Goal: Task Accomplishment & Management: Manage account settings

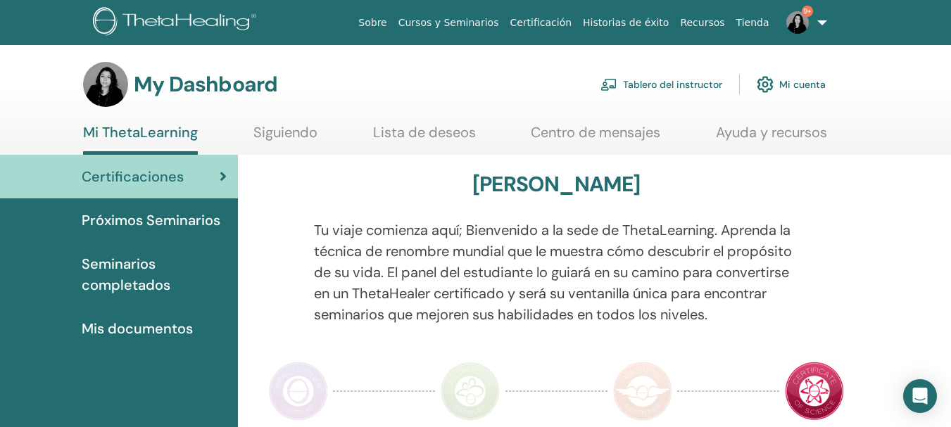
click at [680, 81] on link "Tablero del instructor" at bounding box center [661, 84] width 122 height 31
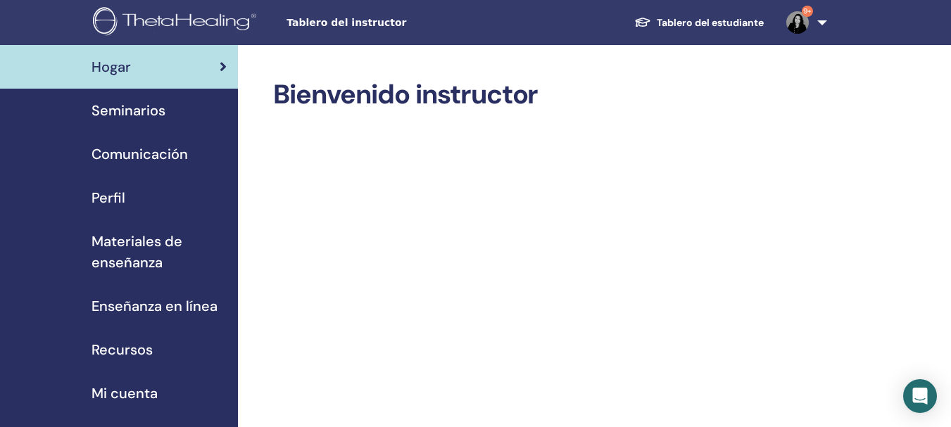
click at [116, 119] on span "Seminarios" at bounding box center [128, 110] width 74 height 21
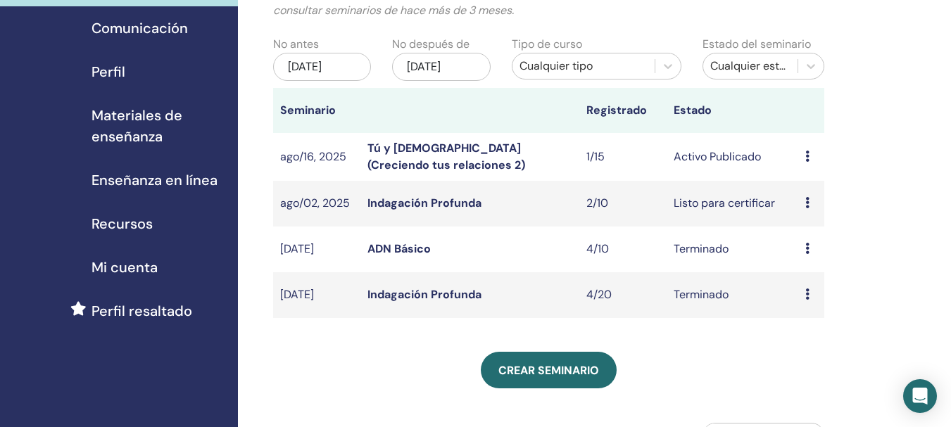
scroll to position [122, 0]
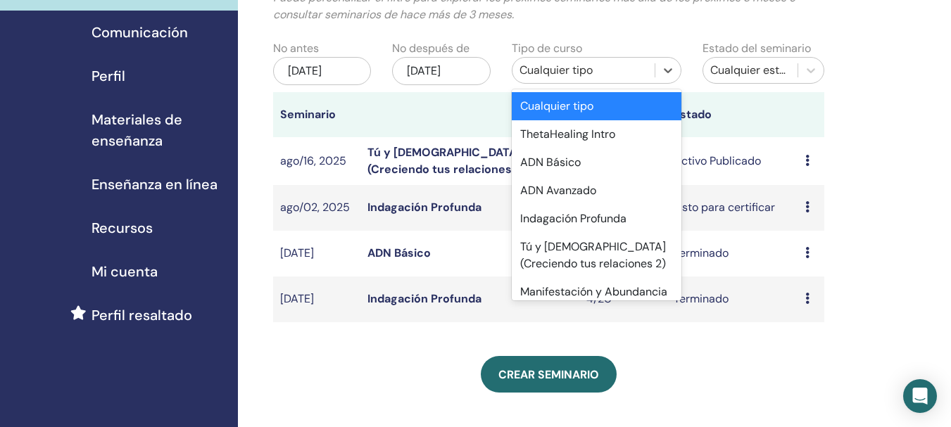
click at [556, 72] on div "Cualquier tipo" at bounding box center [583, 70] width 128 height 17
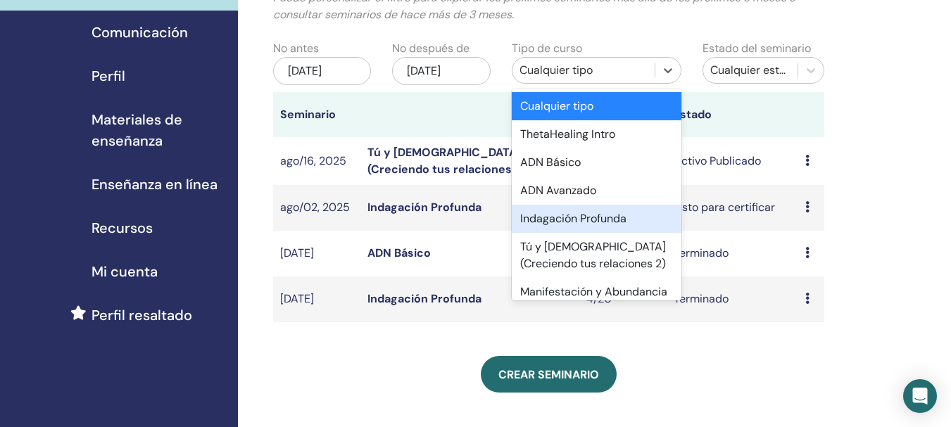
click at [552, 215] on div "Indagación Profunda" at bounding box center [597, 219] width 170 height 28
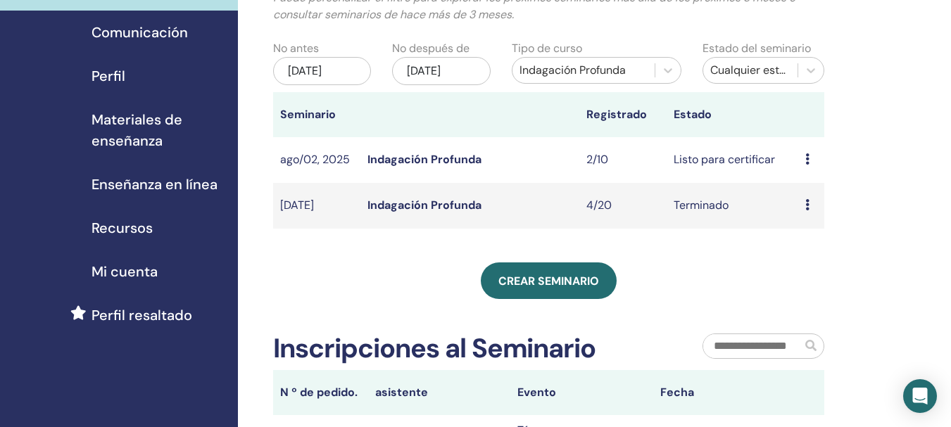
click at [320, 74] on div "may/11, 2025" at bounding box center [322, 71] width 98 height 28
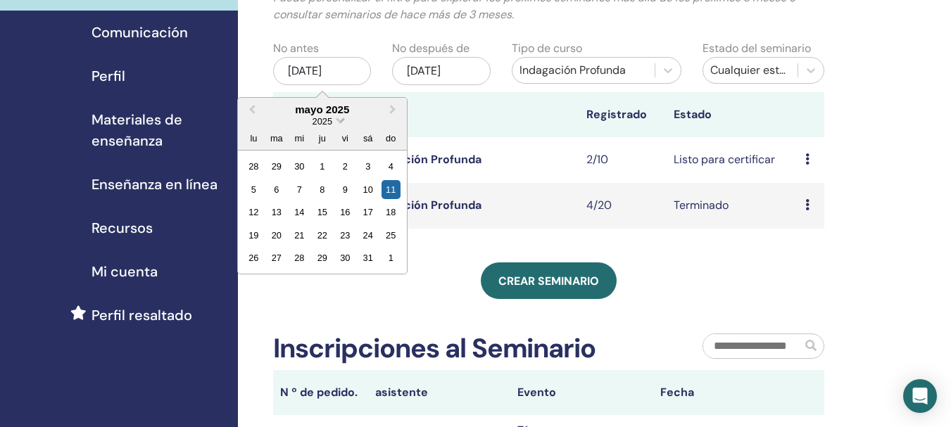
click at [327, 121] on span "2025" at bounding box center [322, 121] width 20 height 11
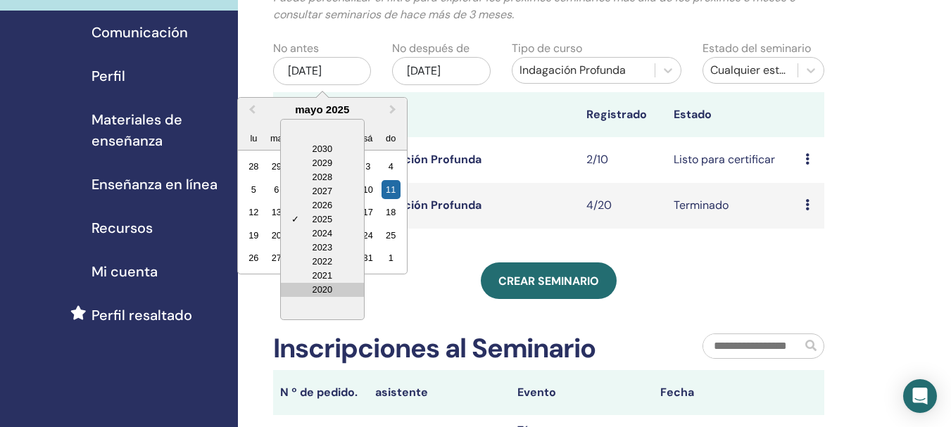
click at [329, 284] on div "2020" at bounding box center [322, 290] width 83 height 14
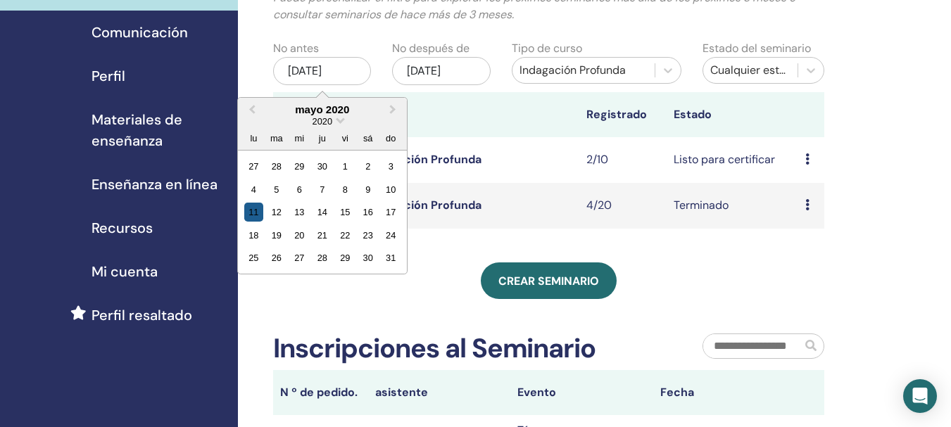
click at [254, 215] on div "11" at bounding box center [253, 212] width 19 height 19
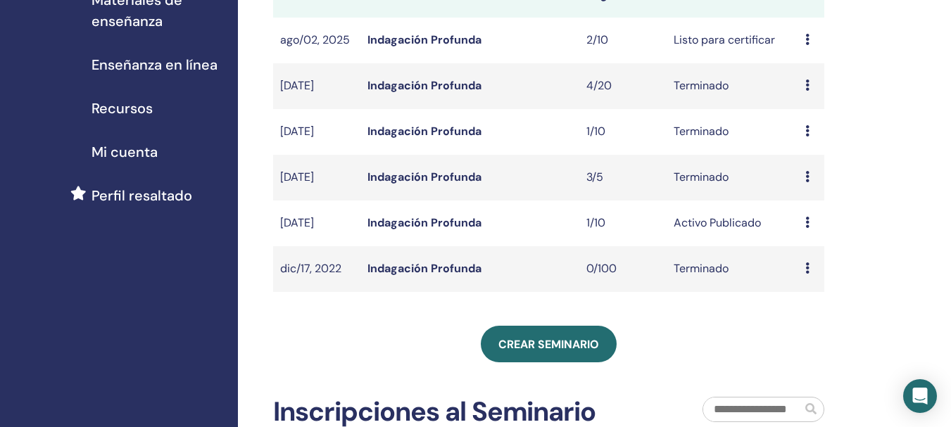
scroll to position [239, 0]
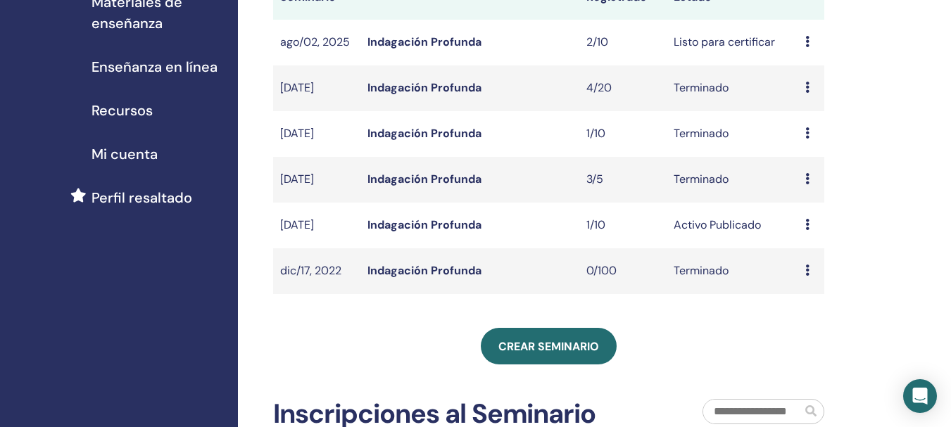
click at [416, 224] on link "Indagación Profunda" at bounding box center [424, 224] width 114 height 15
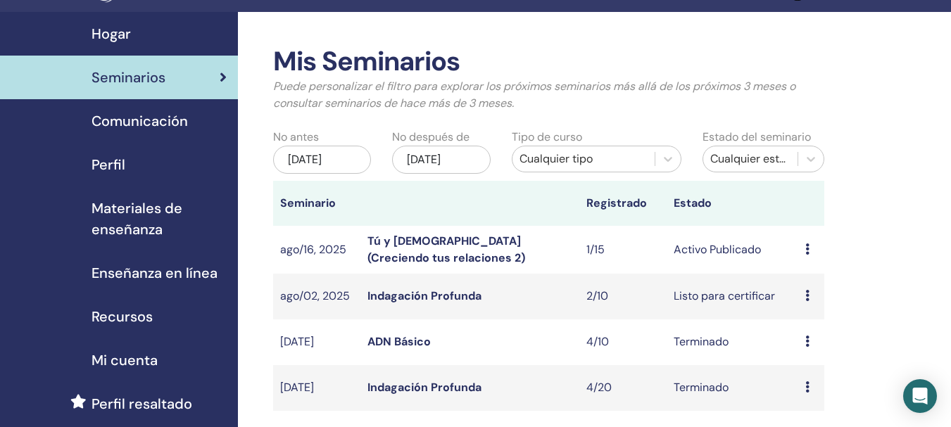
scroll to position [63, 0]
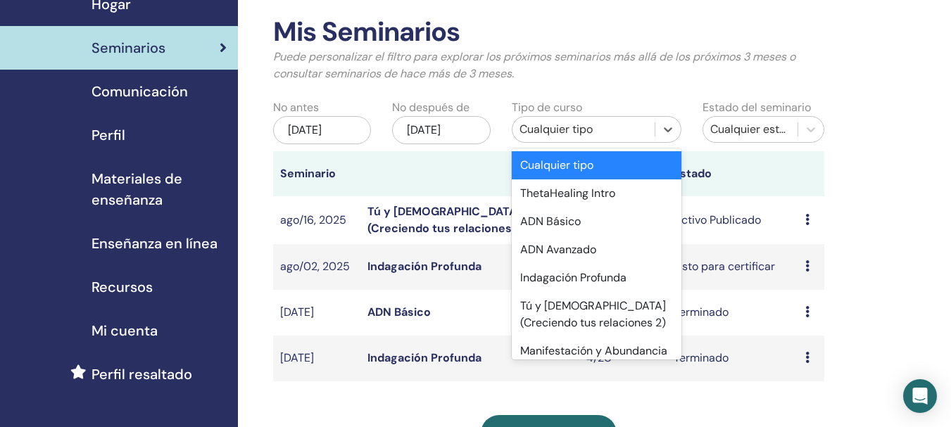
click at [593, 134] on div "Cualquier tipo" at bounding box center [583, 129] width 128 height 17
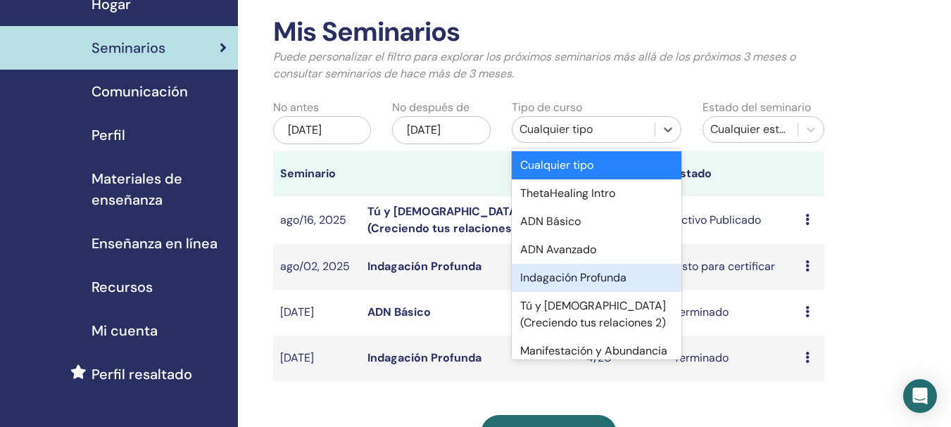
click at [534, 279] on div "Indagación Profunda" at bounding box center [597, 278] width 170 height 28
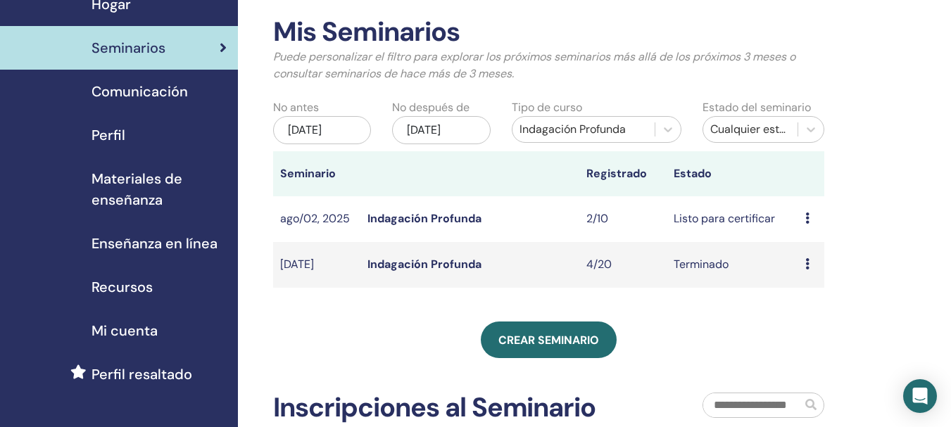
click at [327, 132] on div "may/11, 2025" at bounding box center [322, 130] width 98 height 28
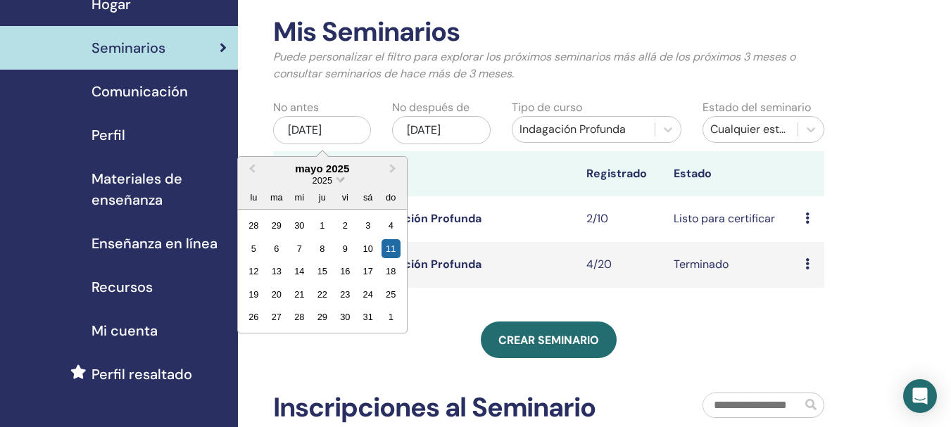
click at [331, 182] on span "2025" at bounding box center [322, 180] width 20 height 11
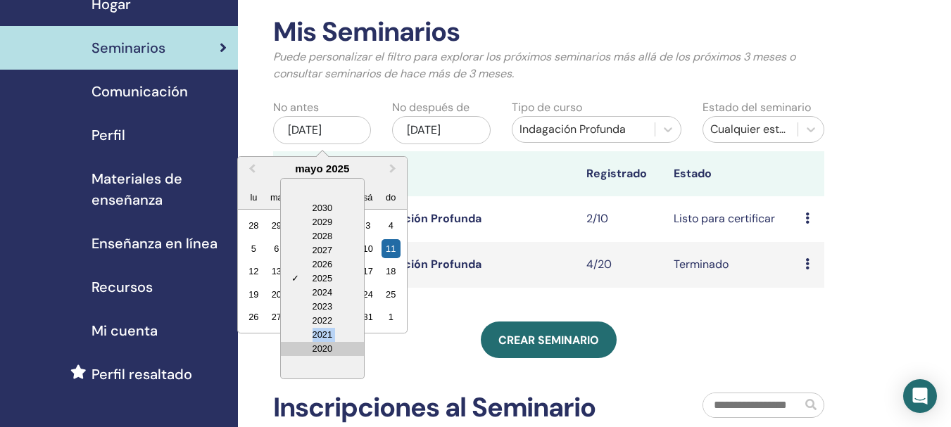
drag, startPoint x: 315, startPoint y: 331, endPoint x: 315, endPoint y: 342, distance: 10.6
click at [315, 342] on div "2030 2029 2028 2027 2026 ✓ 2025 2024 2023 2022 2021 2020" at bounding box center [322, 278] width 84 height 201
click at [314, 342] on div "2020" at bounding box center [322, 349] width 83 height 14
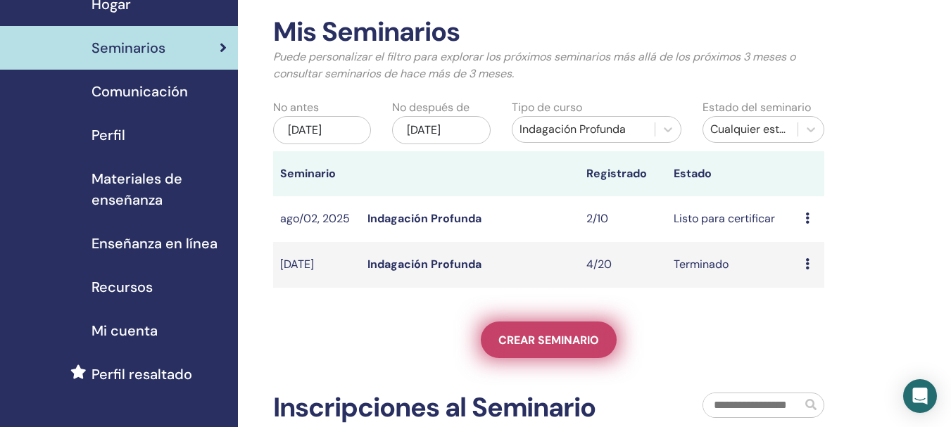
click at [546, 331] on link "Crear seminario" at bounding box center [549, 340] width 136 height 37
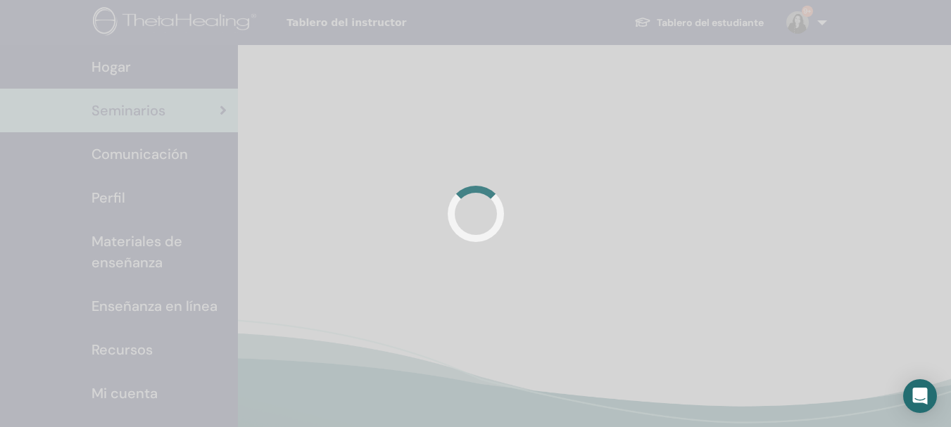
scroll to position [63, 0]
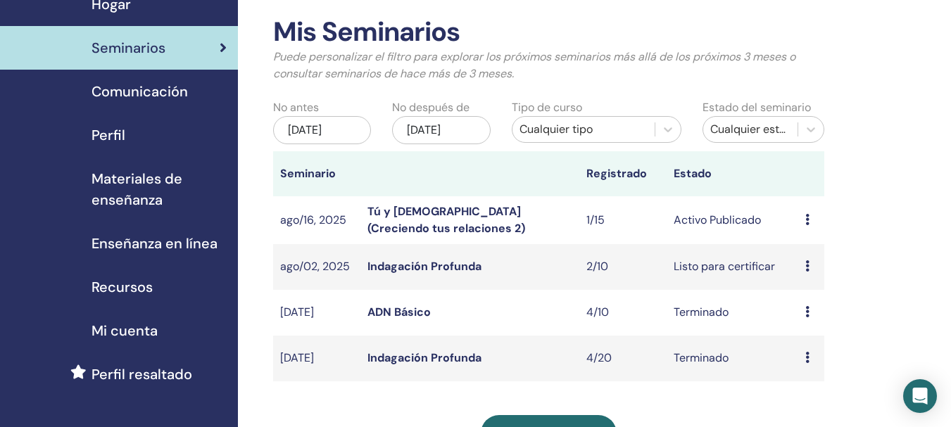
click at [599, 124] on div "Cualquier tipo" at bounding box center [583, 129] width 128 height 17
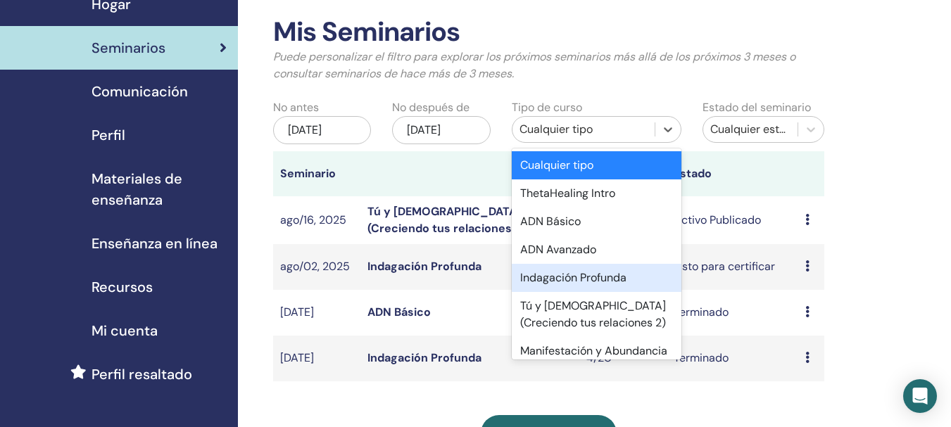
click at [541, 278] on div "Indagación Profunda" at bounding box center [597, 278] width 170 height 28
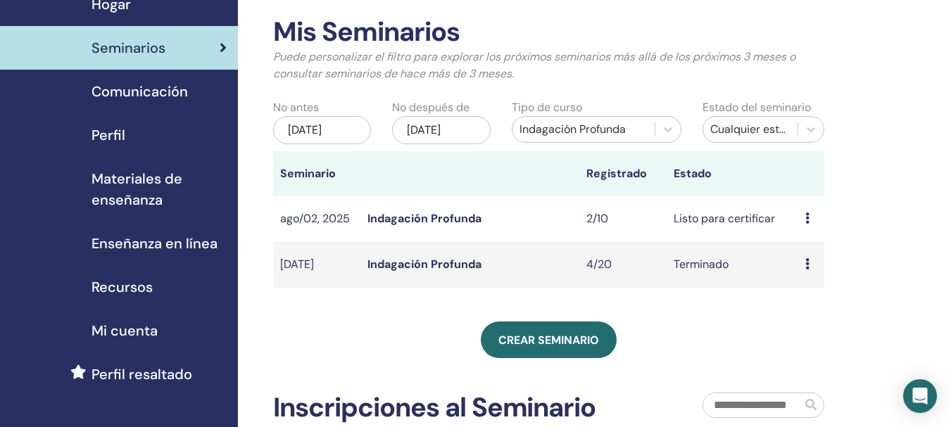
click at [343, 137] on div "may/11, 2025" at bounding box center [322, 130] width 98 height 28
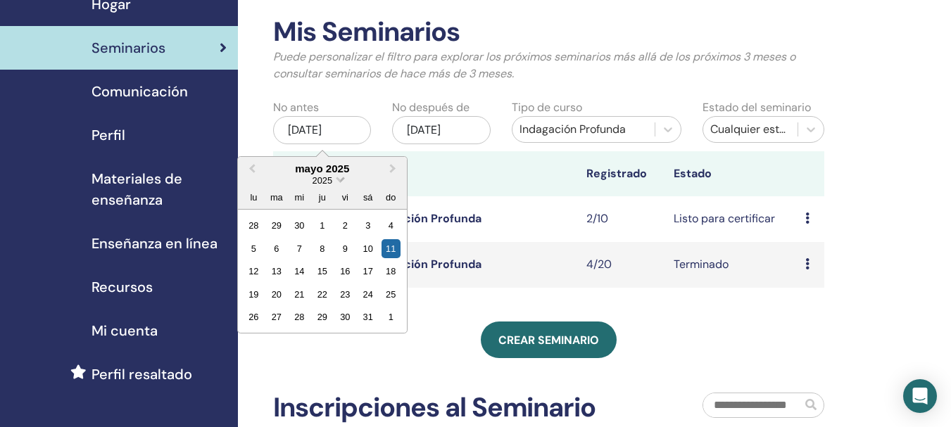
click at [325, 178] on span "2025" at bounding box center [322, 180] width 20 height 11
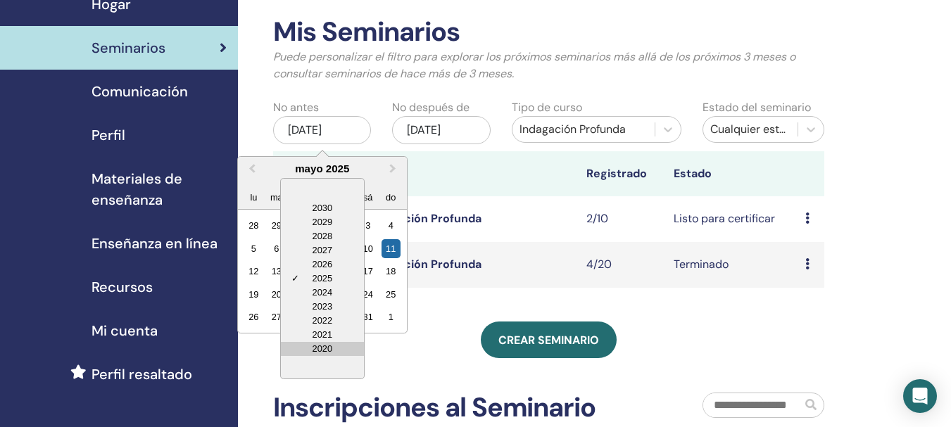
click at [312, 350] on div "2020" at bounding box center [322, 349] width 83 height 14
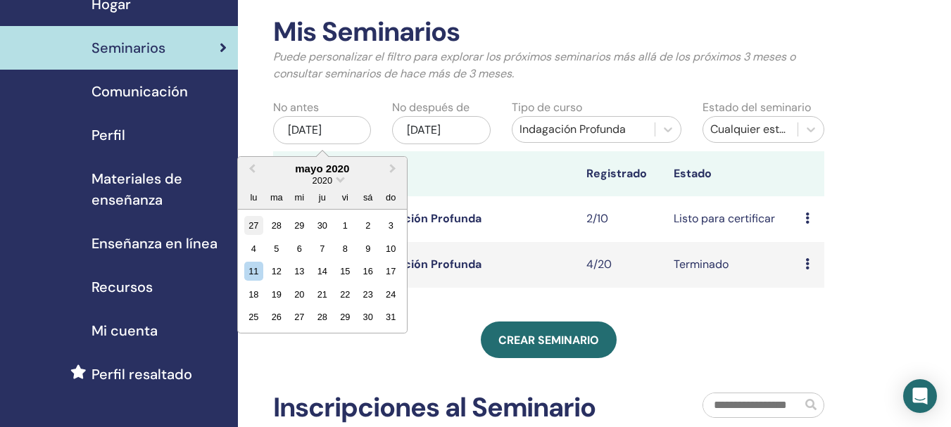
click at [249, 222] on div "27" at bounding box center [253, 225] width 19 height 19
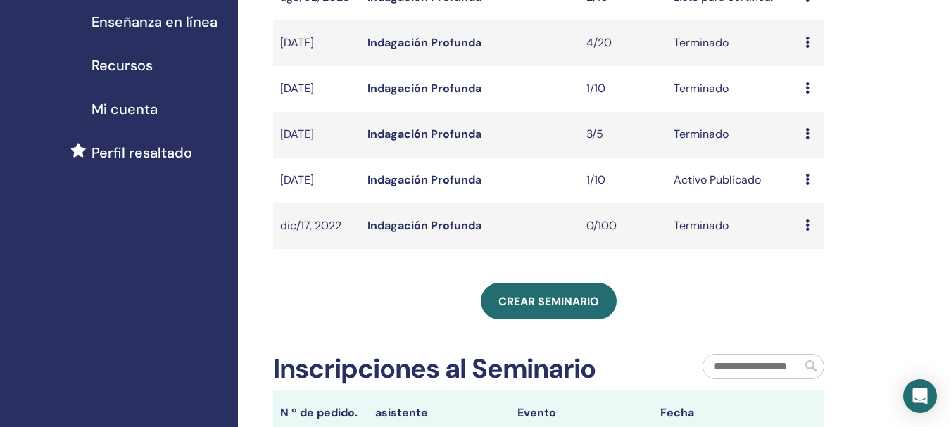
scroll to position [275, 0]
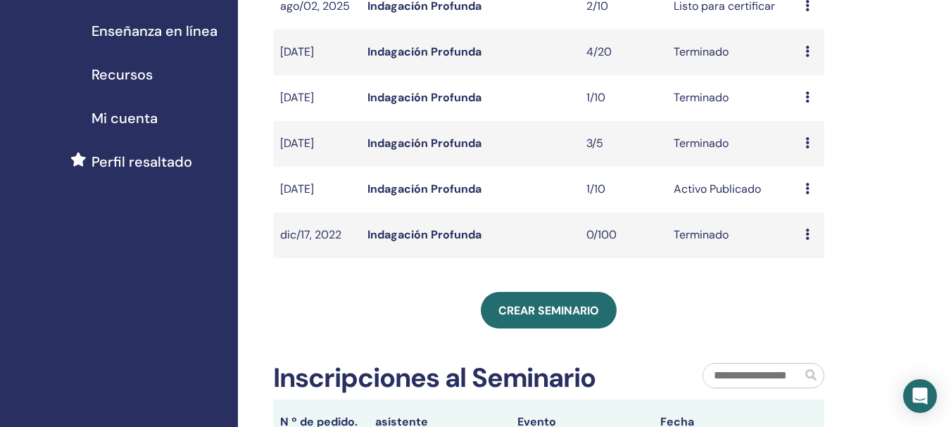
click at [400, 144] on link "Indagación Profunda" at bounding box center [424, 143] width 114 height 15
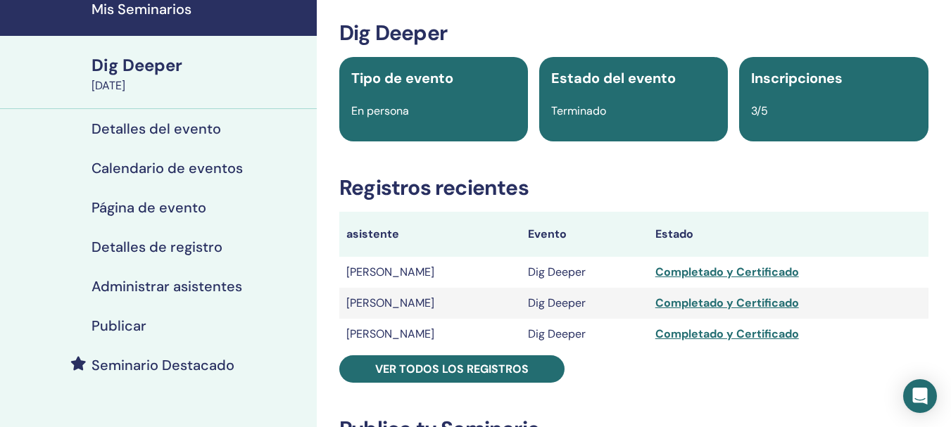
scroll to position [56, 0]
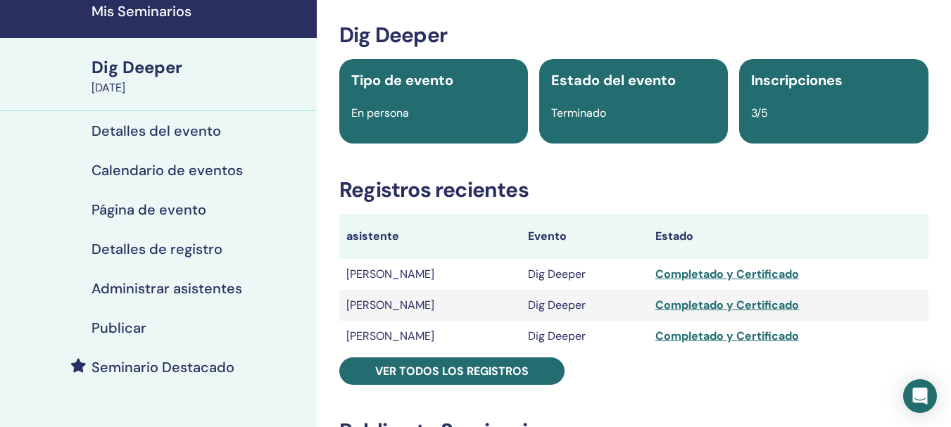
click at [100, 66] on div "Dig Deeper" at bounding box center [199, 68] width 217 height 24
click at [98, 66] on div "Dig Deeper" at bounding box center [199, 68] width 217 height 24
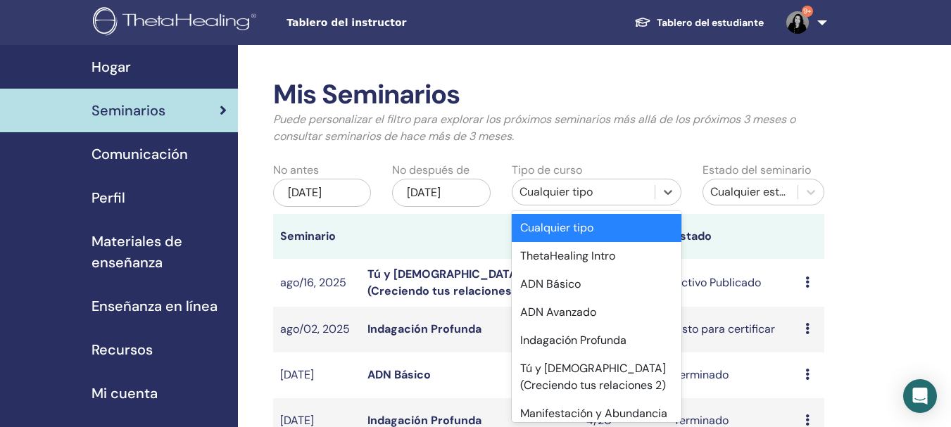
click at [633, 201] on div "Cualquier tipo" at bounding box center [583, 192] width 142 height 23
click at [529, 346] on div "Indagación Profunda" at bounding box center [597, 341] width 170 height 28
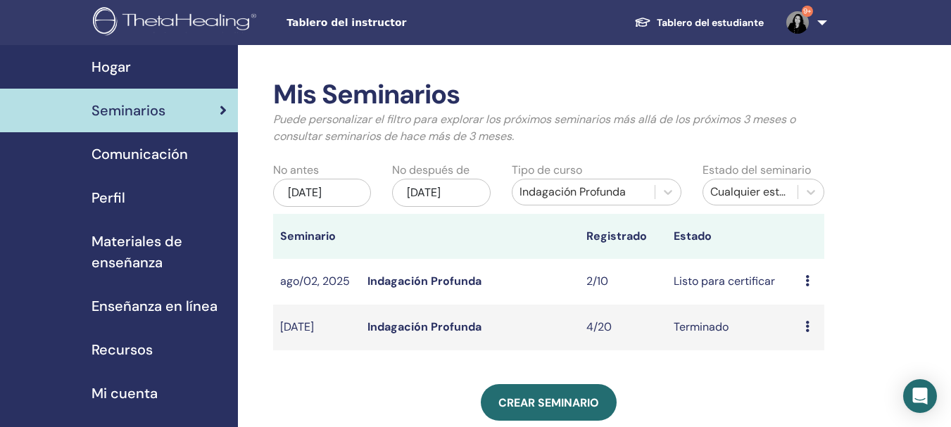
click at [313, 204] on div "may/11, 2025" at bounding box center [322, 193] width 98 height 28
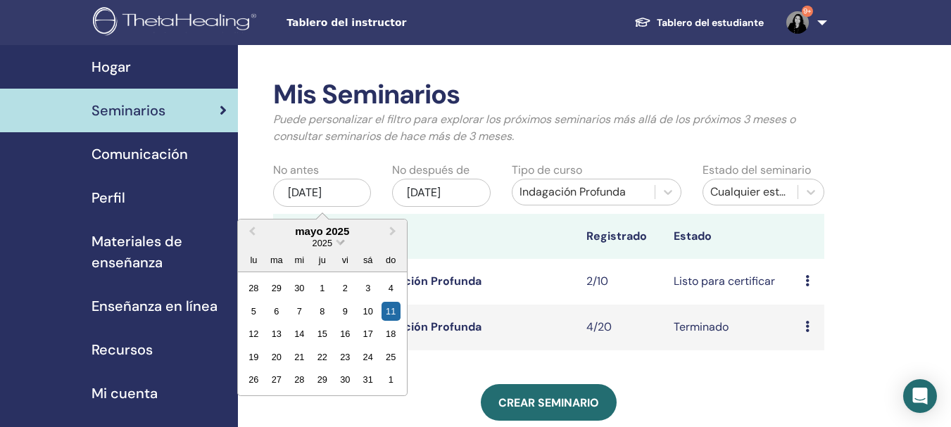
click at [312, 244] on div "2025" at bounding box center [322, 243] width 21 height 12
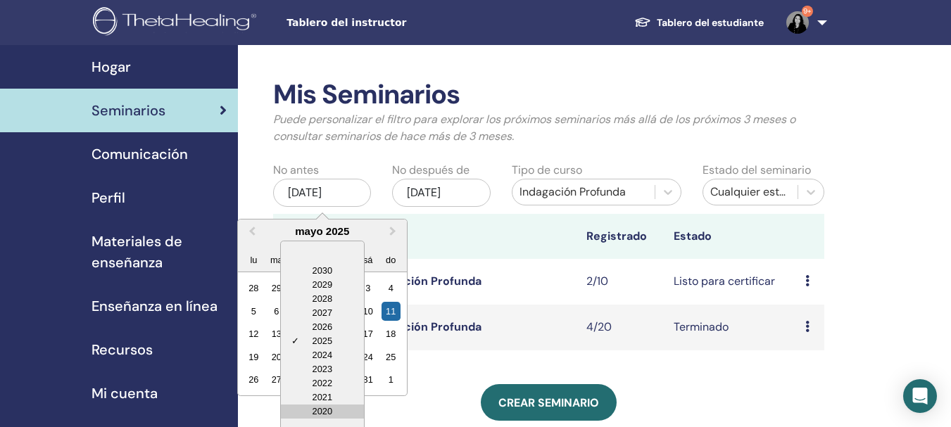
click at [320, 405] on div "2020" at bounding box center [322, 412] width 83 height 14
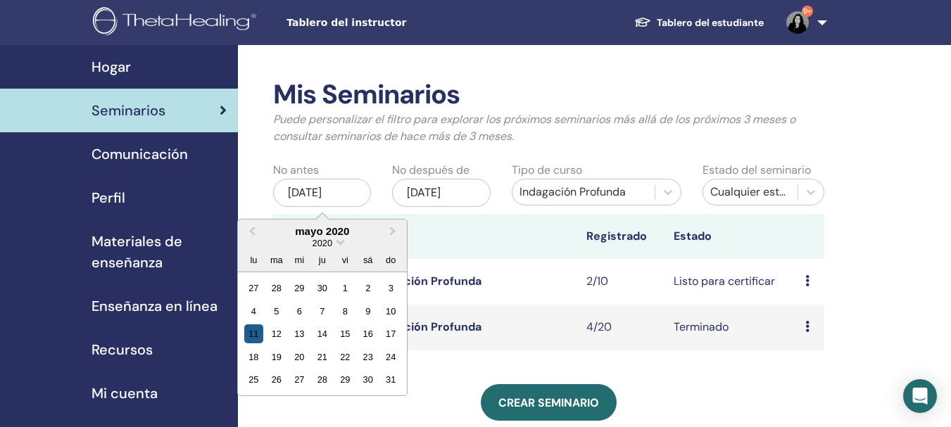
click at [253, 329] on div "11" at bounding box center [253, 333] width 19 height 19
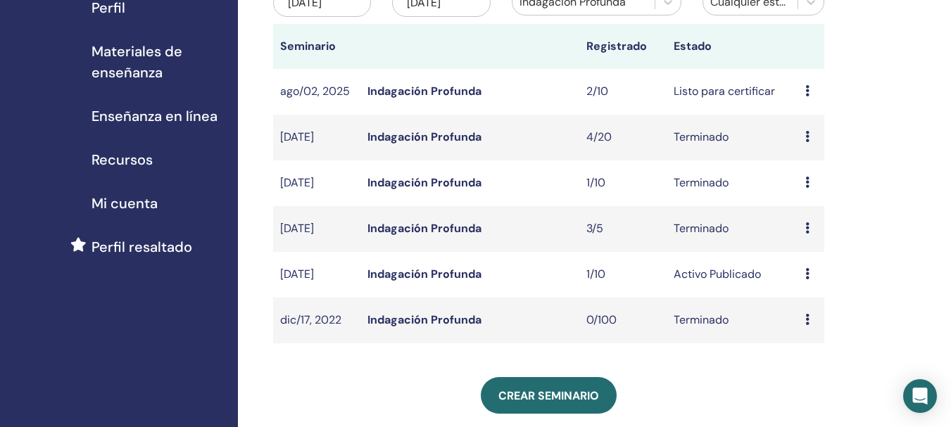
scroll to position [198, 0]
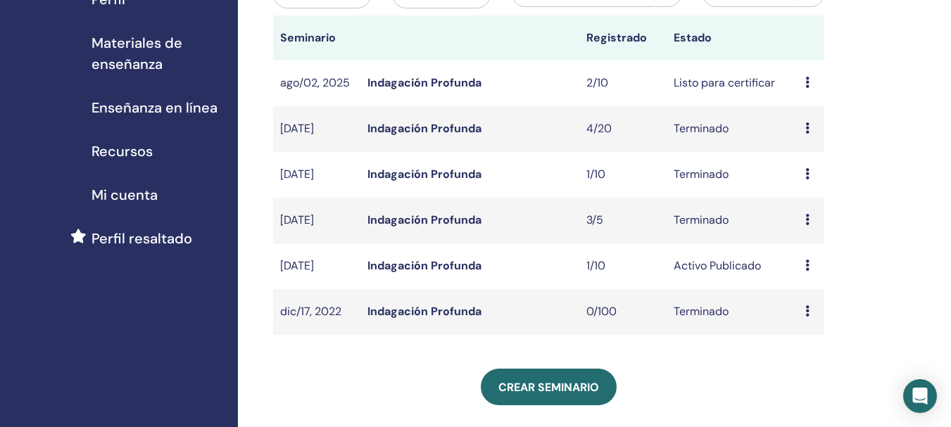
click at [398, 178] on link "Indagación Profunda" at bounding box center [424, 174] width 114 height 15
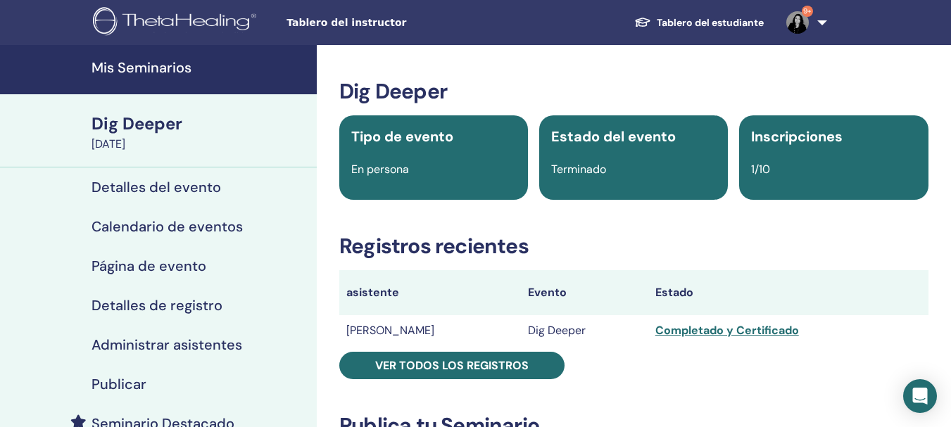
click at [826, 29] on link "9+" at bounding box center [804, 22] width 58 height 45
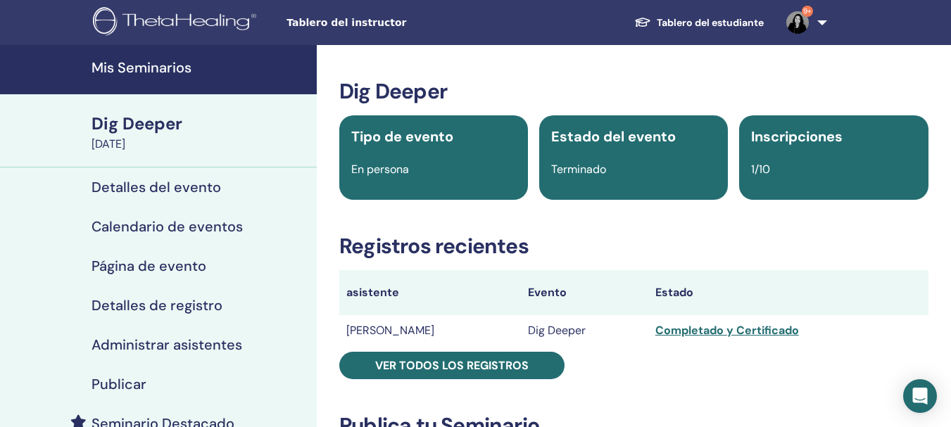
click at [84, 72] on link "Mis Seminarios" at bounding box center [158, 69] width 317 height 49
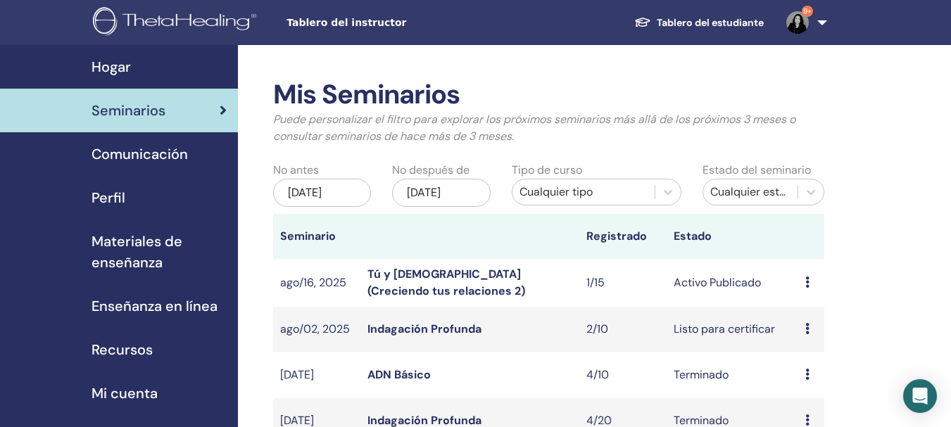
click at [605, 195] on div "Cualquier tipo" at bounding box center [583, 192] width 128 height 17
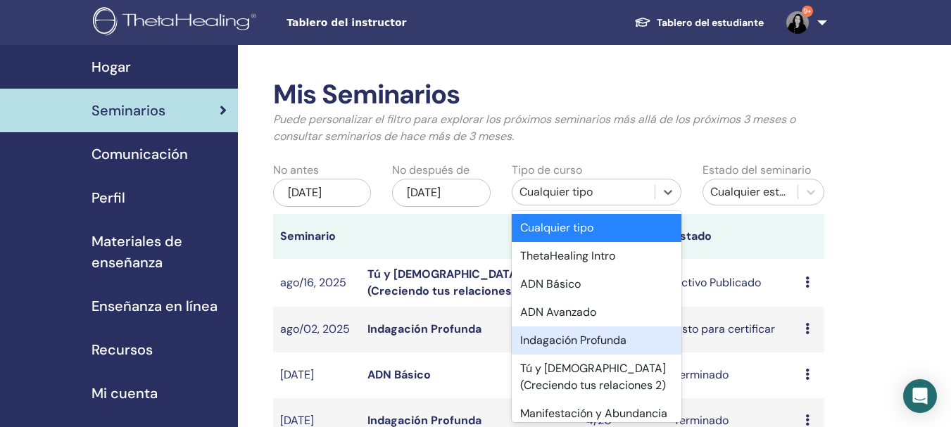
click at [557, 336] on div "Indagación Profunda" at bounding box center [597, 341] width 170 height 28
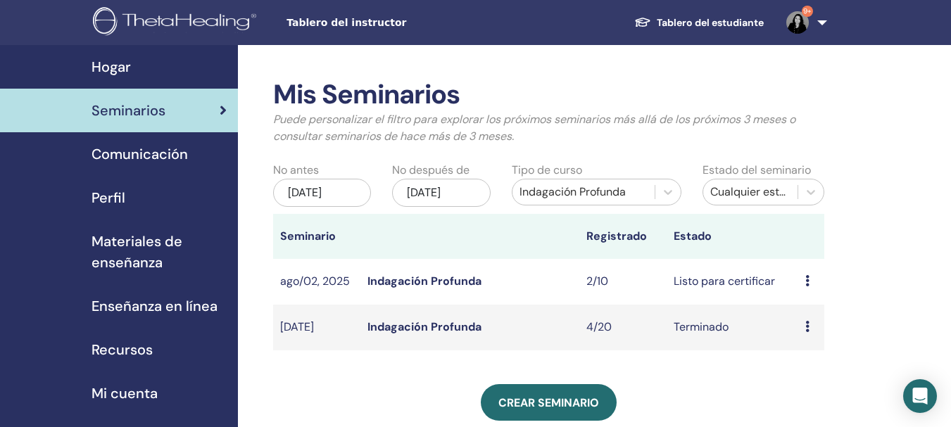
click at [314, 195] on div "may/11, 2025" at bounding box center [322, 193] width 98 height 28
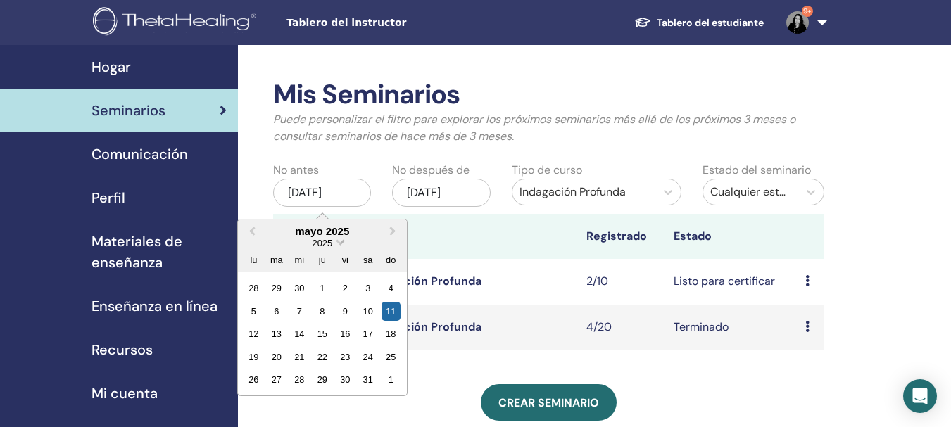
click at [316, 246] on span "2025" at bounding box center [322, 243] width 20 height 11
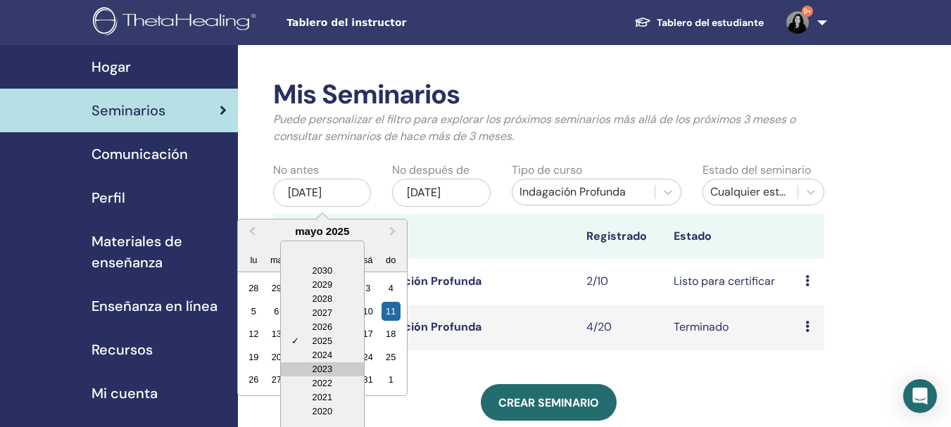
click at [313, 372] on div "2023" at bounding box center [322, 369] width 83 height 14
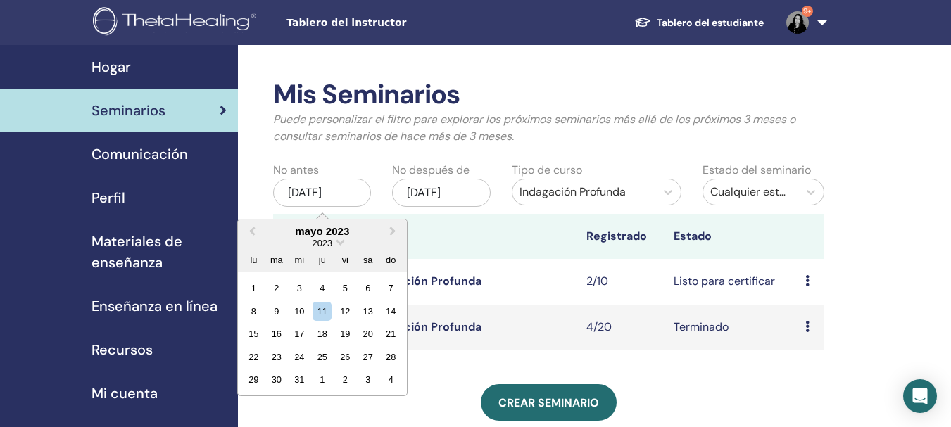
click at [350, 242] on div "2023" at bounding box center [322, 243] width 169 height 12
click at [305, 288] on div "3" at bounding box center [299, 288] width 19 height 19
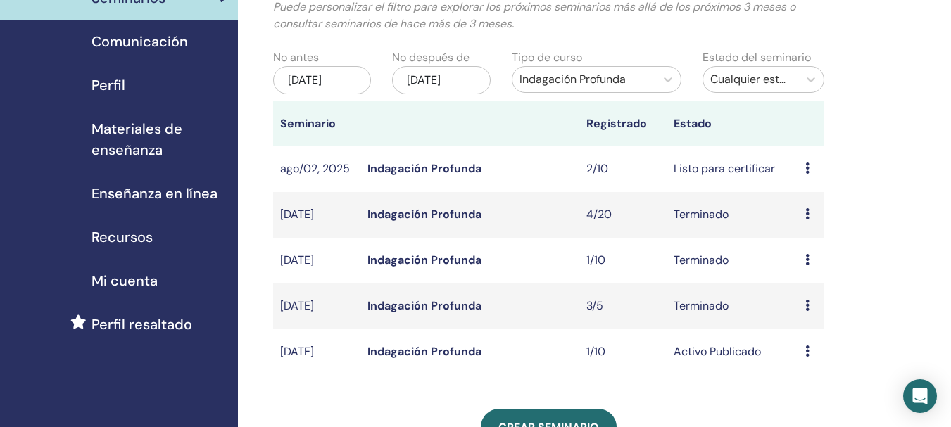
scroll to position [110, 0]
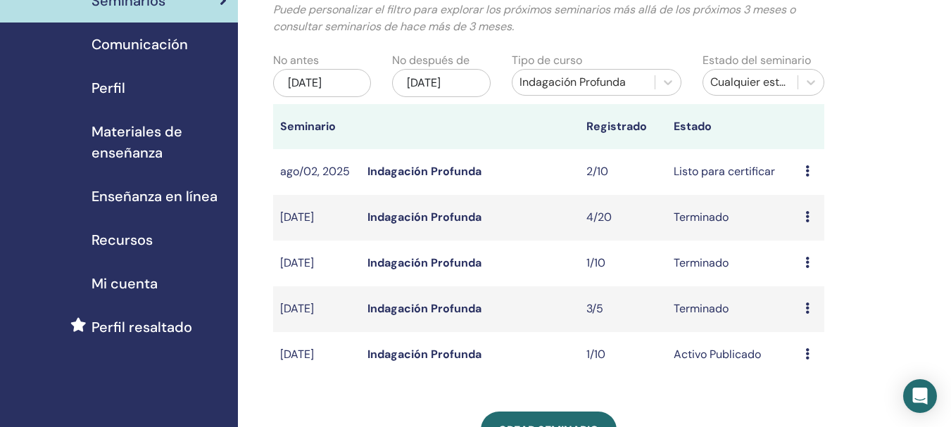
click at [394, 225] on link "Indagación Profunda" at bounding box center [424, 217] width 114 height 15
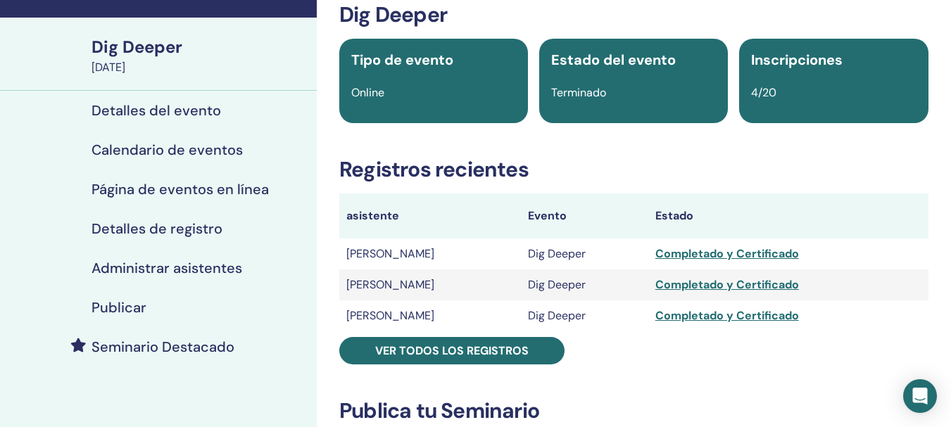
scroll to position [82, 0]
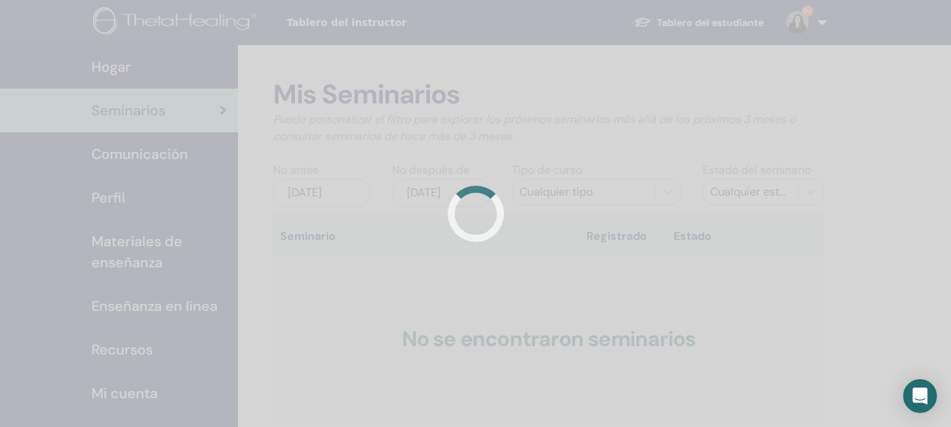
scroll to position [110, 0]
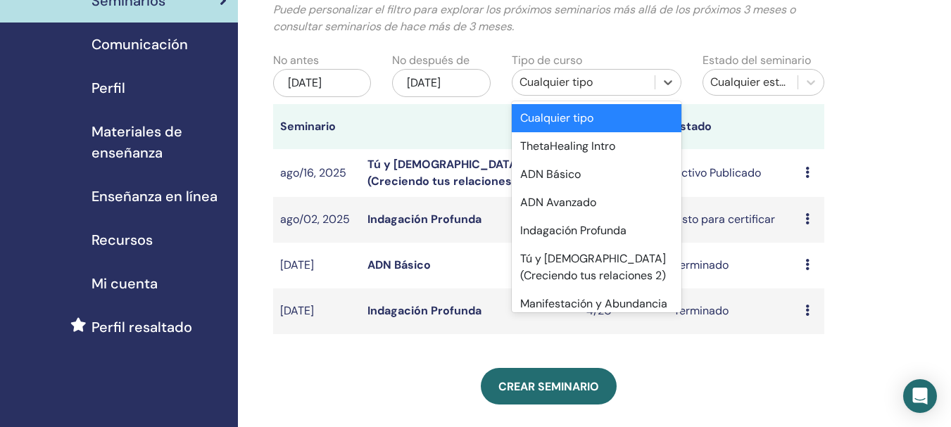
click at [591, 86] on div "Cualquier tipo" at bounding box center [583, 82] width 128 height 17
click at [576, 232] on div "Indagación Profunda" at bounding box center [597, 231] width 170 height 28
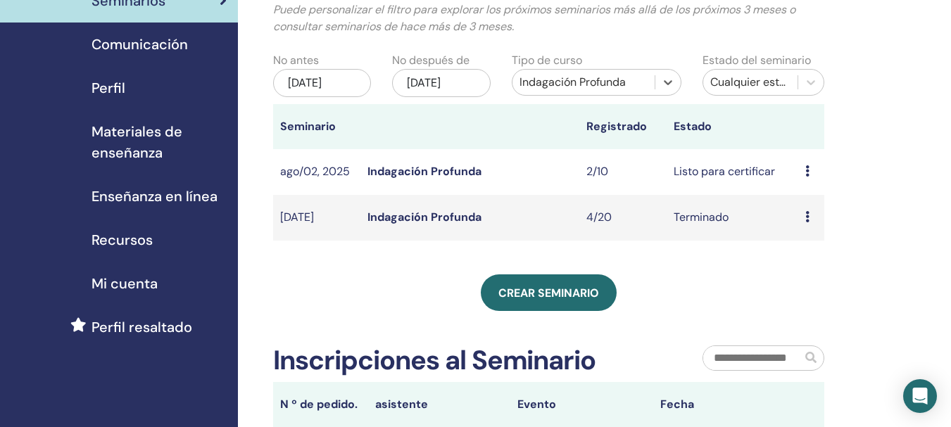
click at [420, 170] on link "Indagación Profunda" at bounding box center [424, 171] width 114 height 15
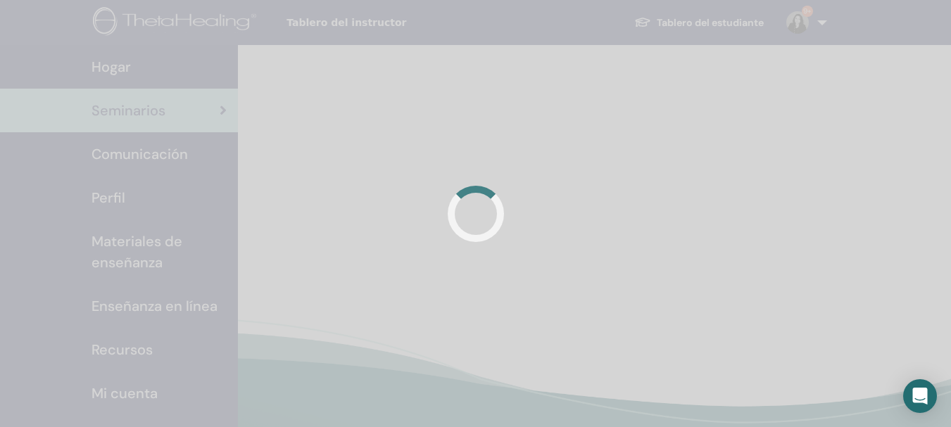
scroll to position [110, 0]
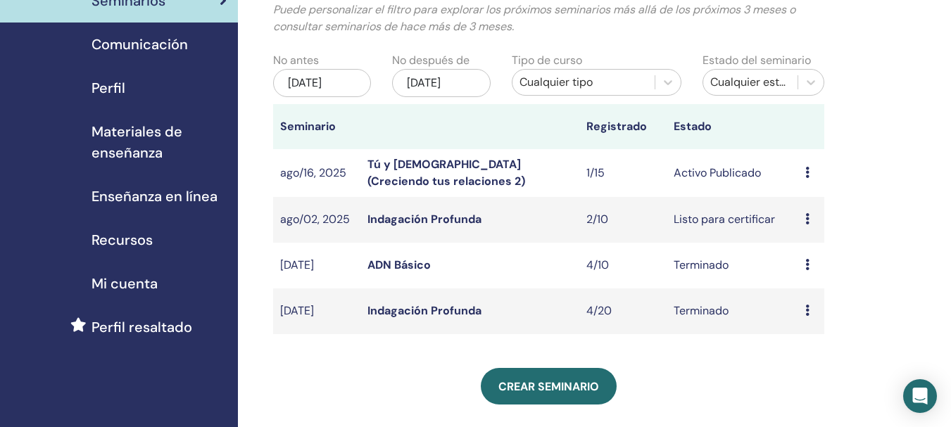
click at [454, 306] on link "Indagación Profunda" at bounding box center [424, 310] width 114 height 15
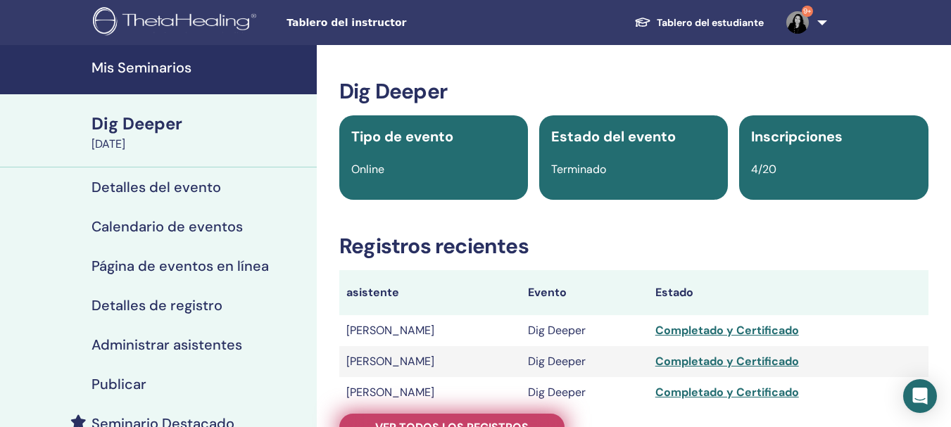
click at [502, 422] on span "Ver todos los registros" at bounding box center [451, 427] width 153 height 15
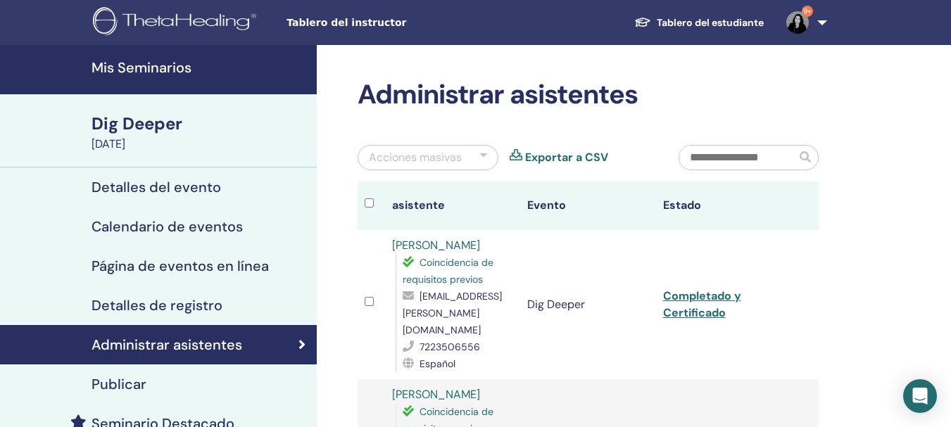
click at [443, 158] on div "Acciones masivas" at bounding box center [415, 157] width 93 height 17
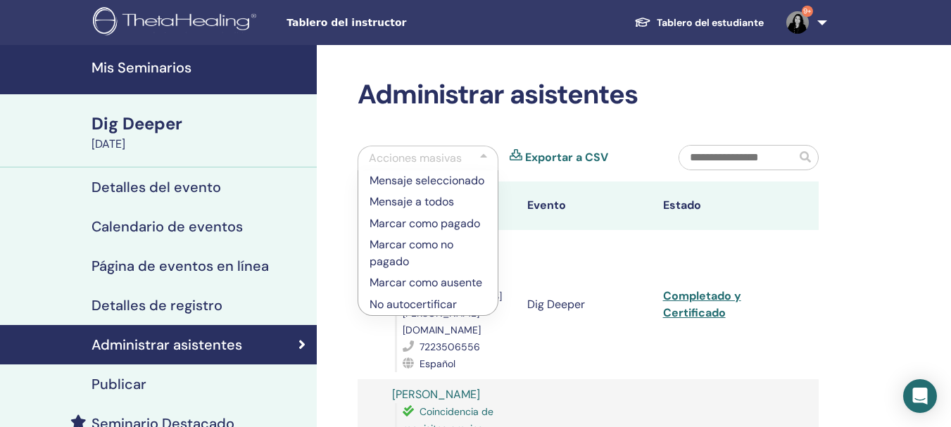
click at [727, 110] on h2 "Administrar asistentes" at bounding box center [588, 95] width 461 height 32
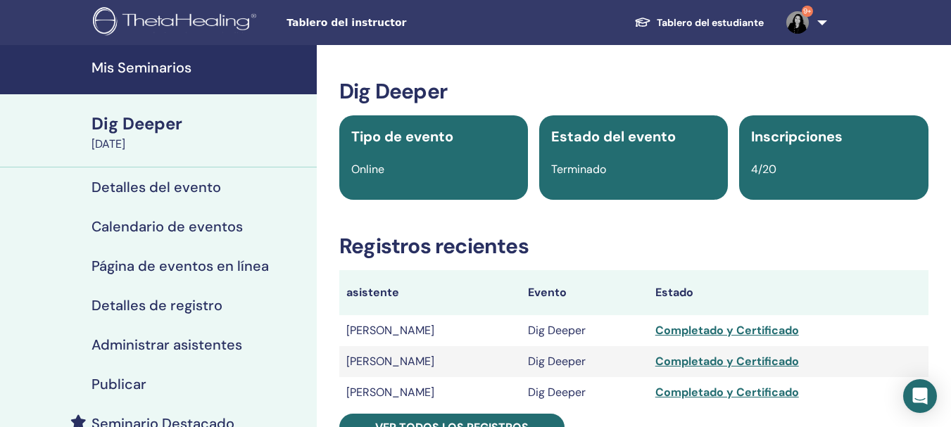
click at [135, 74] on h4 "Mis Seminarios" at bounding box center [199, 67] width 217 height 17
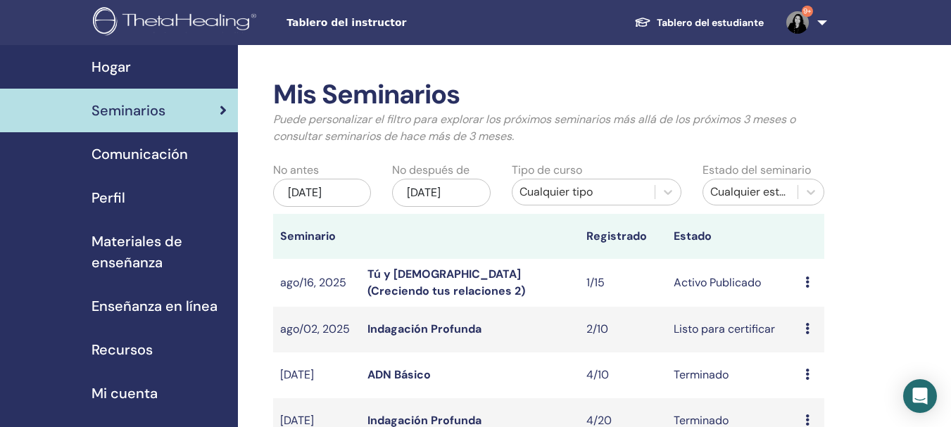
click at [308, 198] on div "[DATE]" at bounding box center [322, 193] width 98 height 28
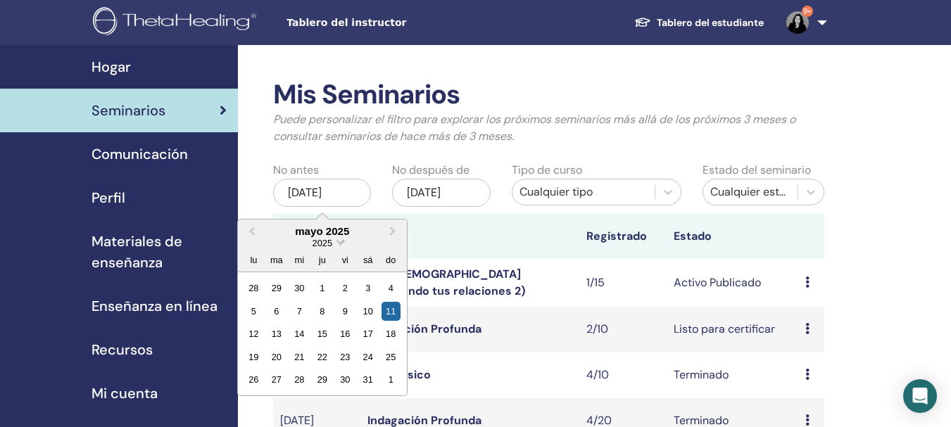
click at [338, 243] on span "Choose Date" at bounding box center [340, 240] width 9 height 9
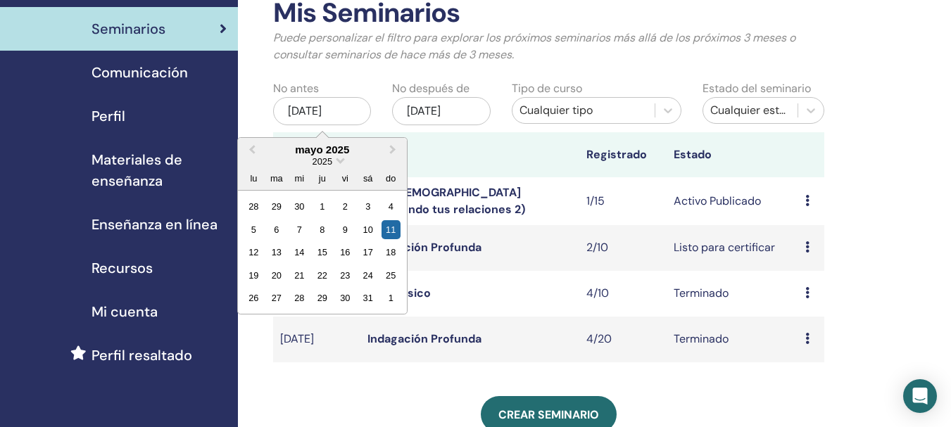
scroll to position [86, 0]
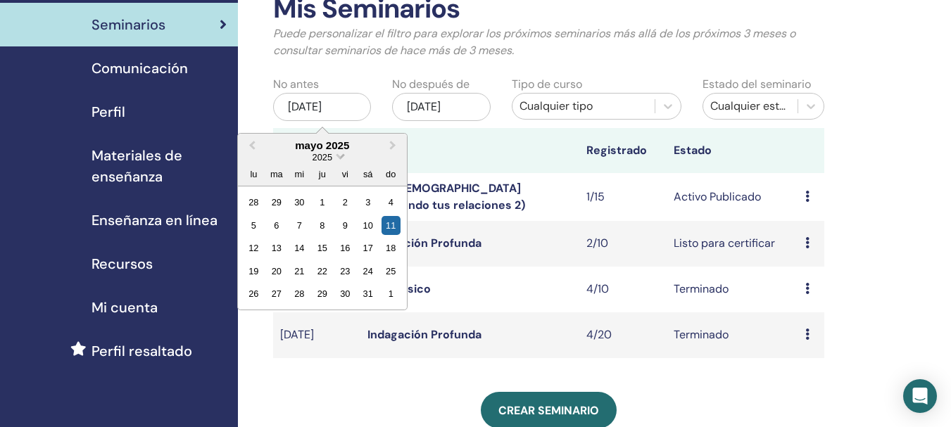
click at [340, 159] on span "Choose Date" at bounding box center [340, 155] width 9 height 9
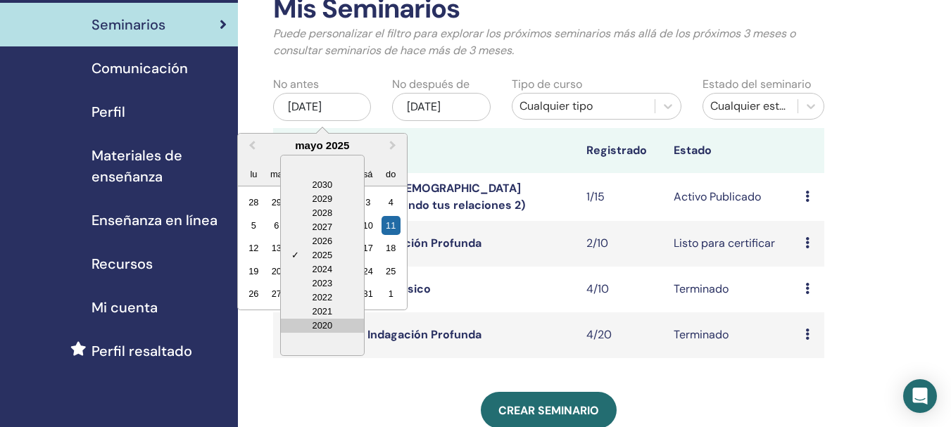
click at [323, 325] on div "2020" at bounding box center [322, 326] width 83 height 14
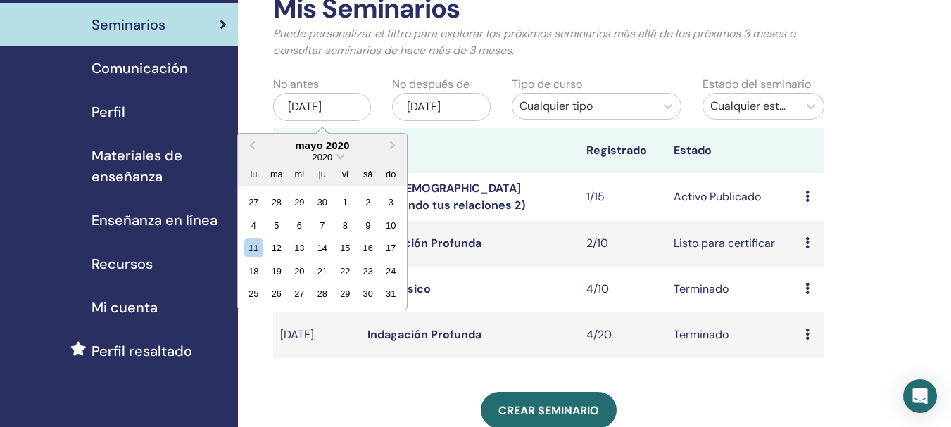
click at [416, 102] on div "nov/11, 2025" at bounding box center [441, 107] width 98 height 28
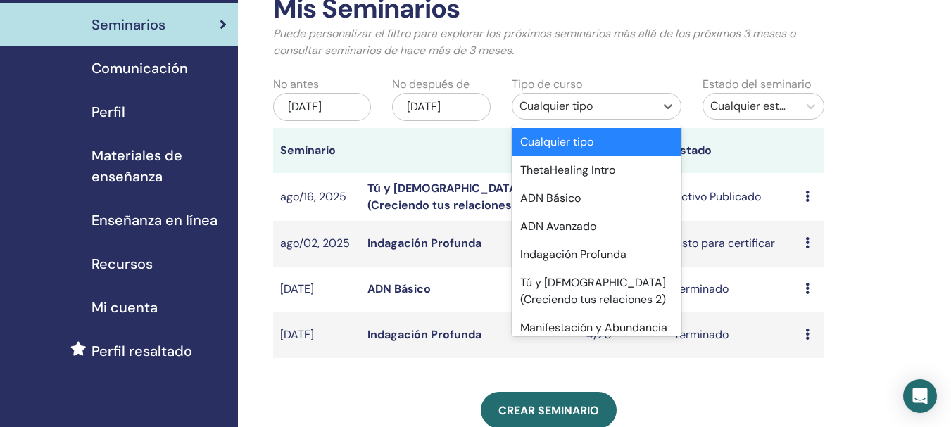
click at [576, 113] on div "Cualquier tipo" at bounding box center [583, 106] width 142 height 23
click at [572, 250] on div "Indagación Profunda" at bounding box center [597, 255] width 170 height 28
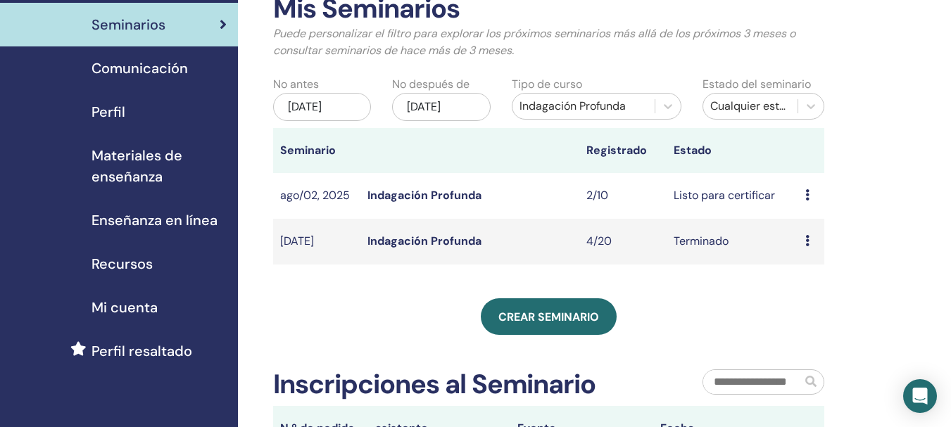
click at [294, 106] on div "[DATE]" at bounding box center [322, 107] width 98 height 28
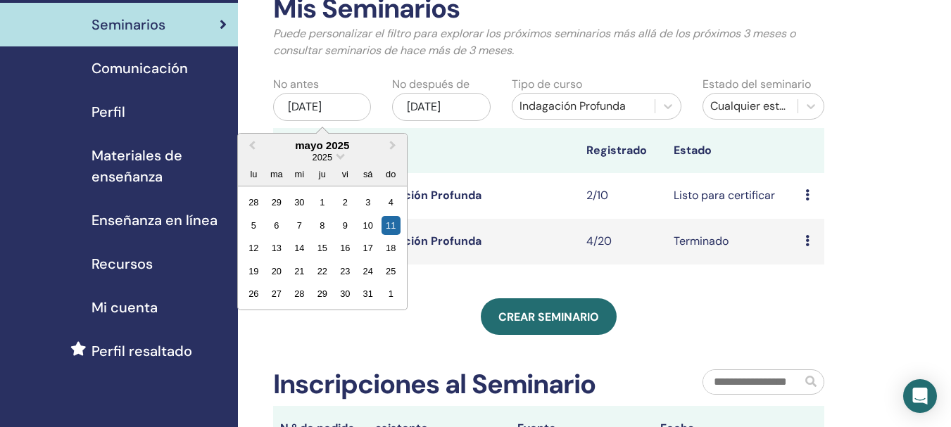
click at [310, 159] on div "2025" at bounding box center [322, 157] width 169 height 12
click at [315, 159] on span "2025" at bounding box center [322, 157] width 20 height 11
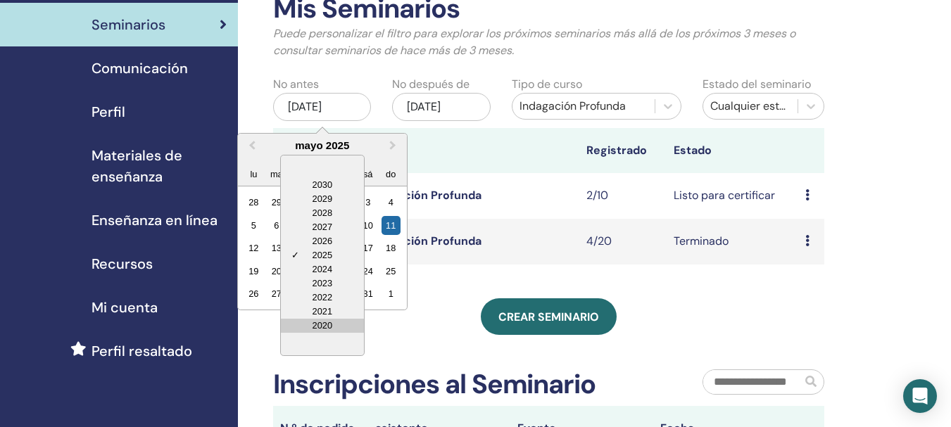
click at [319, 327] on div "2020" at bounding box center [322, 326] width 83 height 14
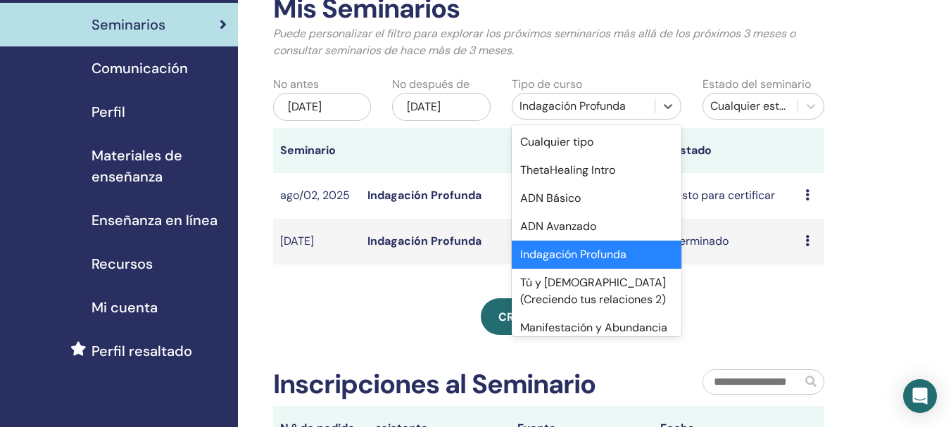
click at [558, 101] on div "Indagación Profunda" at bounding box center [583, 106] width 128 height 17
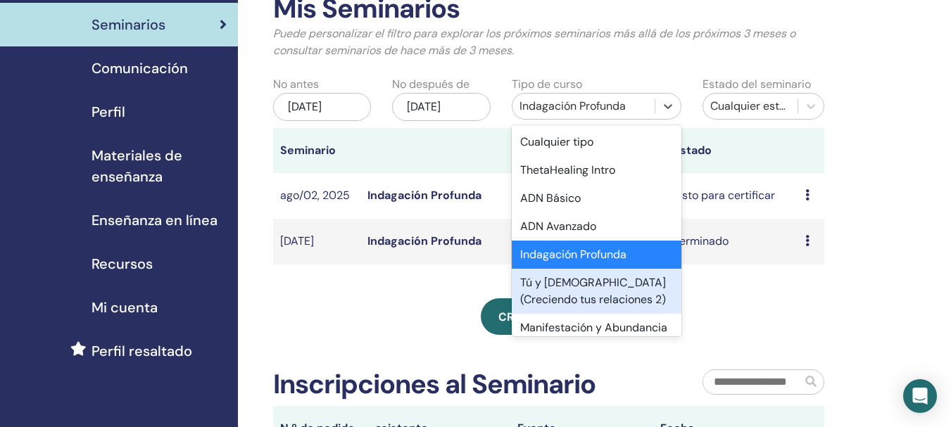
click at [574, 277] on div "Tú y Dios (Creciendo tus relaciones 2)" at bounding box center [597, 291] width 170 height 45
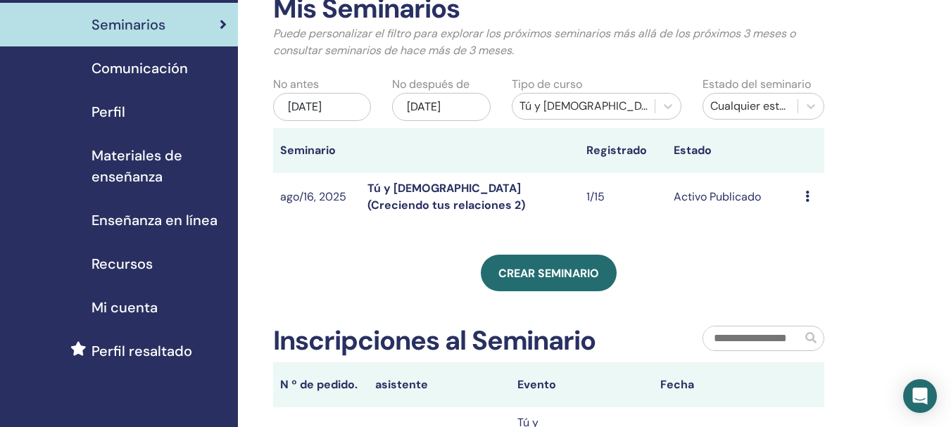
click at [314, 110] on div "may/11, 2025" at bounding box center [322, 107] width 98 height 28
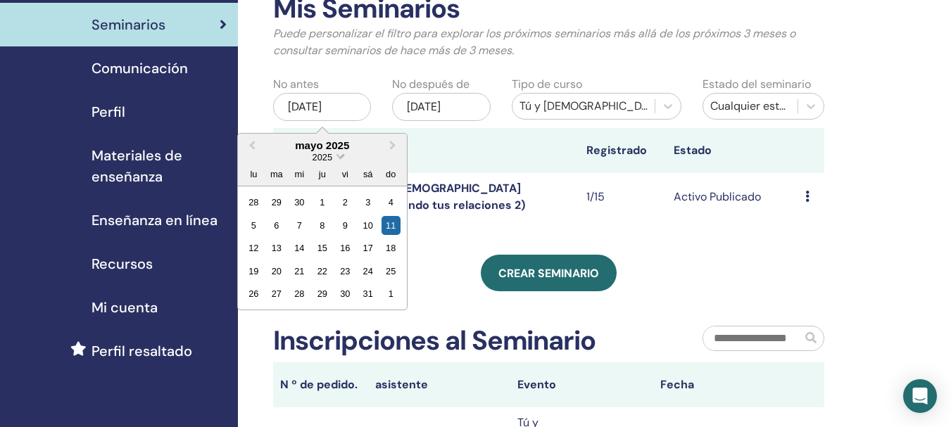
click at [329, 152] on span "2025" at bounding box center [322, 157] width 20 height 11
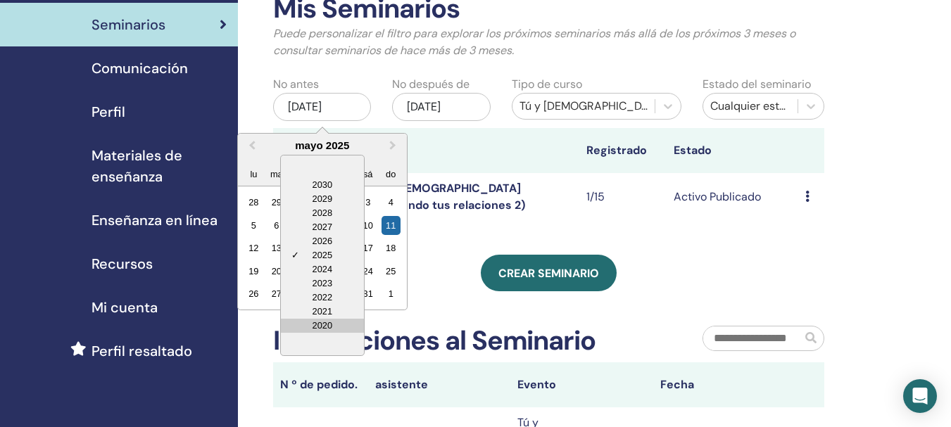
click at [332, 330] on div "2020" at bounding box center [322, 326] width 83 height 14
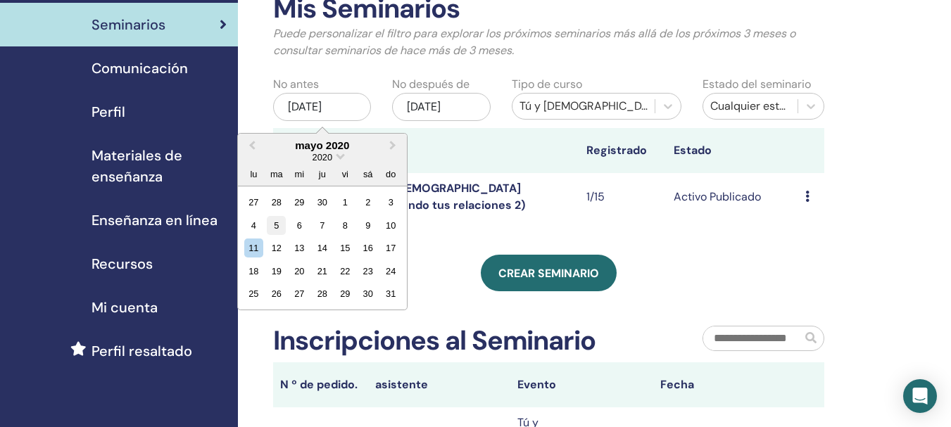
click at [273, 227] on div "5" at bounding box center [276, 225] width 19 height 19
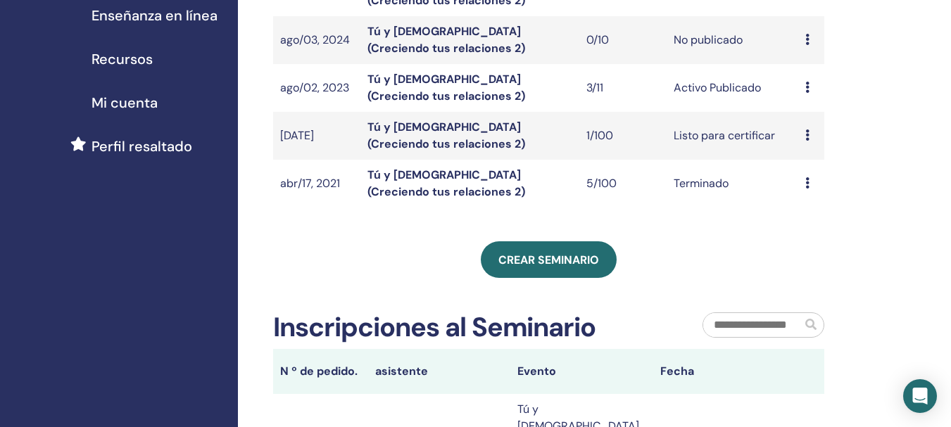
scroll to position [193, 0]
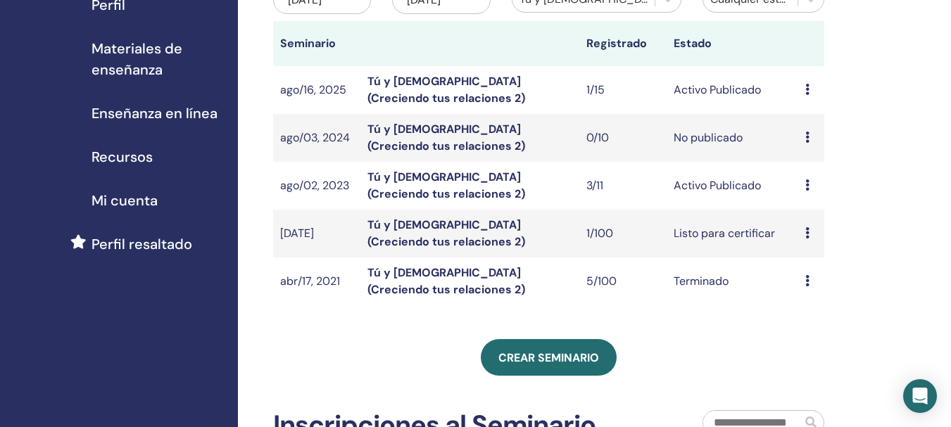
click at [376, 290] on link "Tú y Dios (Creciendo tus relaciones 2)" at bounding box center [446, 281] width 158 height 32
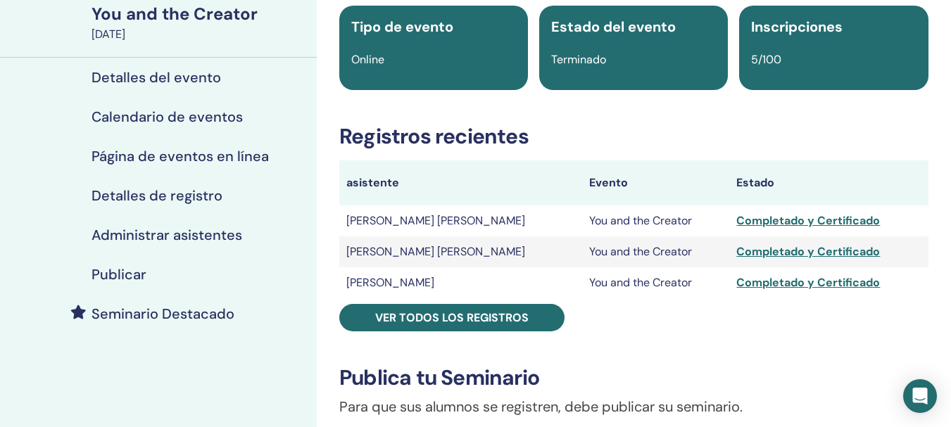
scroll to position [115, 0]
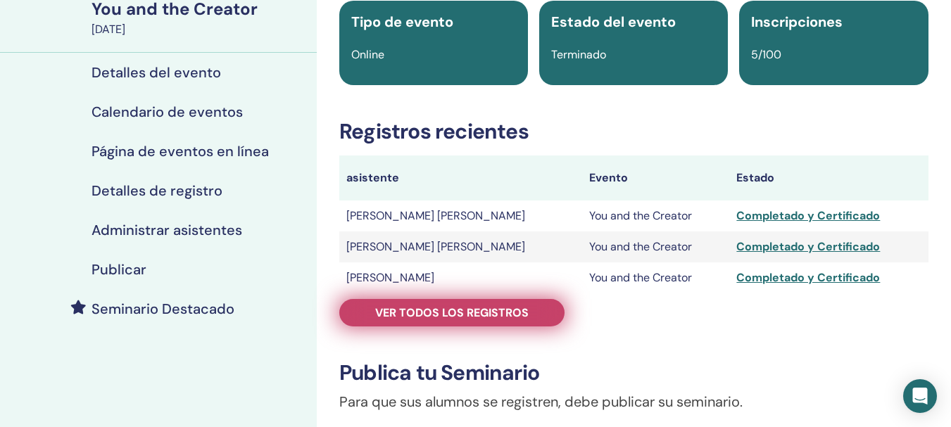
click at [477, 301] on link "Ver todos los registros" at bounding box center [451, 312] width 225 height 27
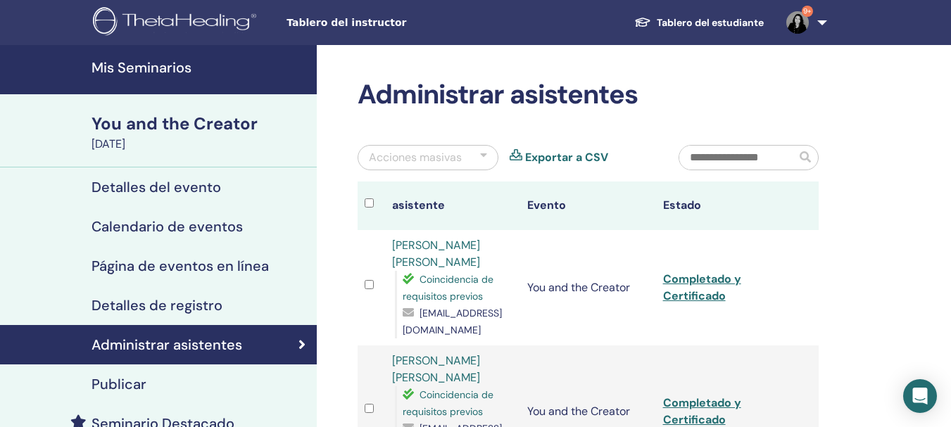
scroll to position [7, 0]
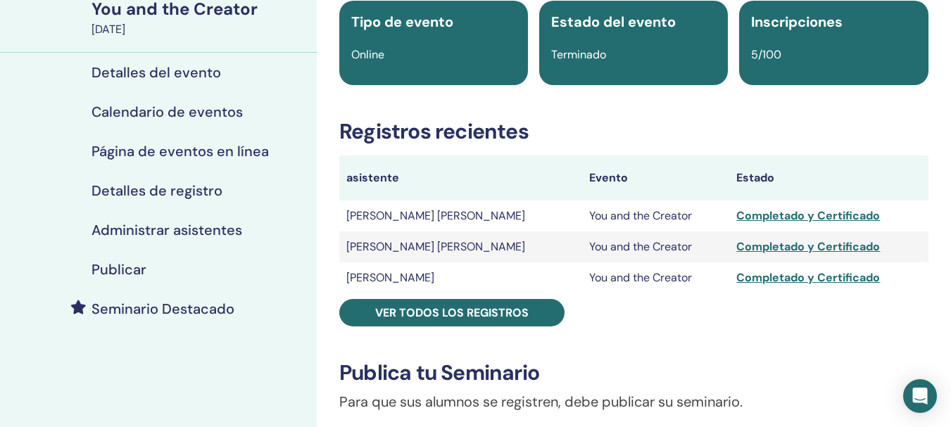
scroll to position [105, 0]
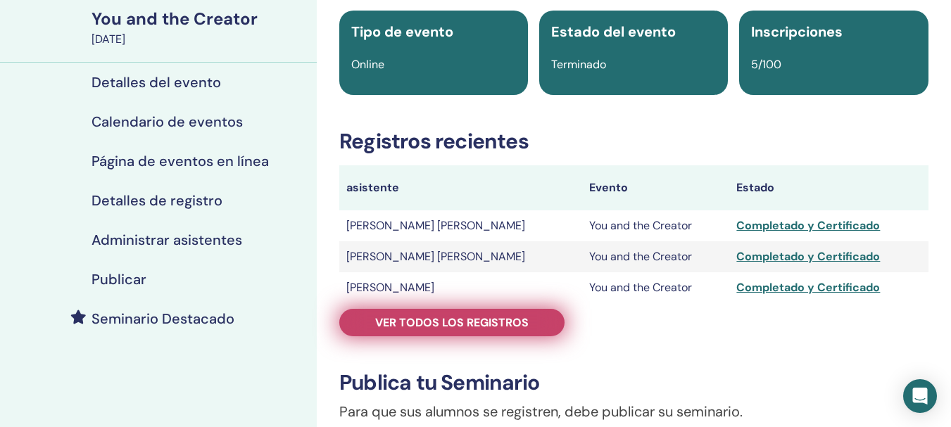
click at [434, 327] on span "Ver todos los registros" at bounding box center [451, 322] width 153 height 15
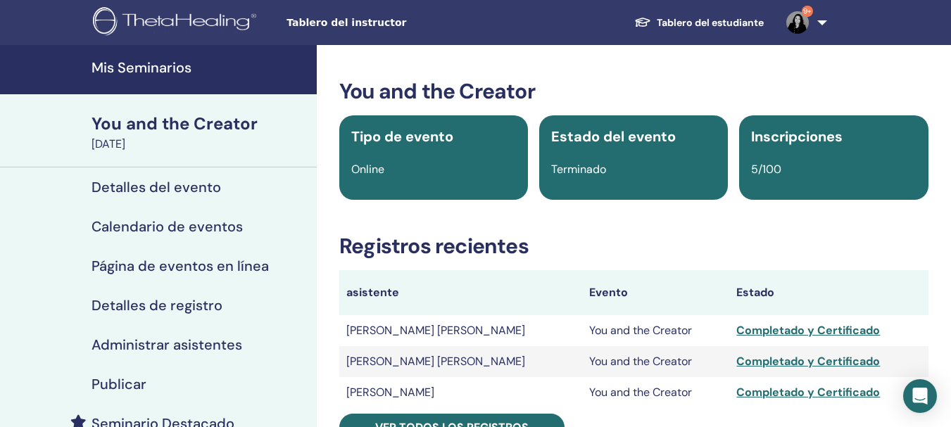
click at [93, 72] on h4 "Mis Seminarios" at bounding box center [199, 67] width 217 height 17
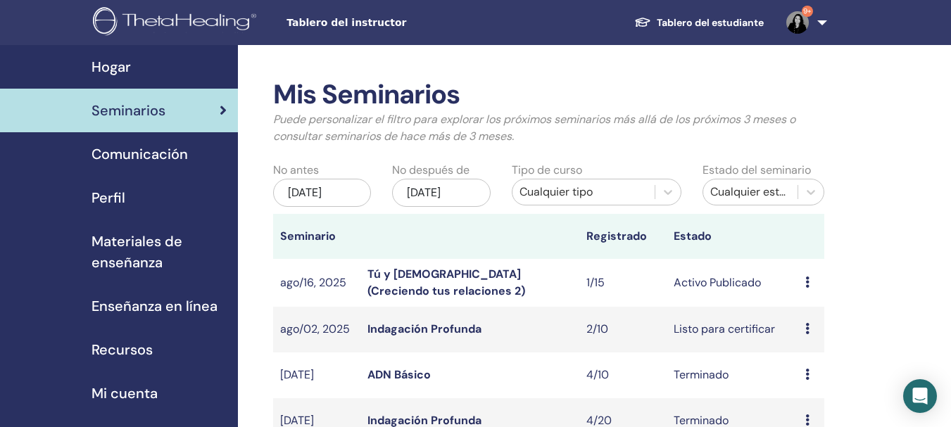
click at [581, 196] on div "Cualquier tipo" at bounding box center [583, 192] width 128 height 17
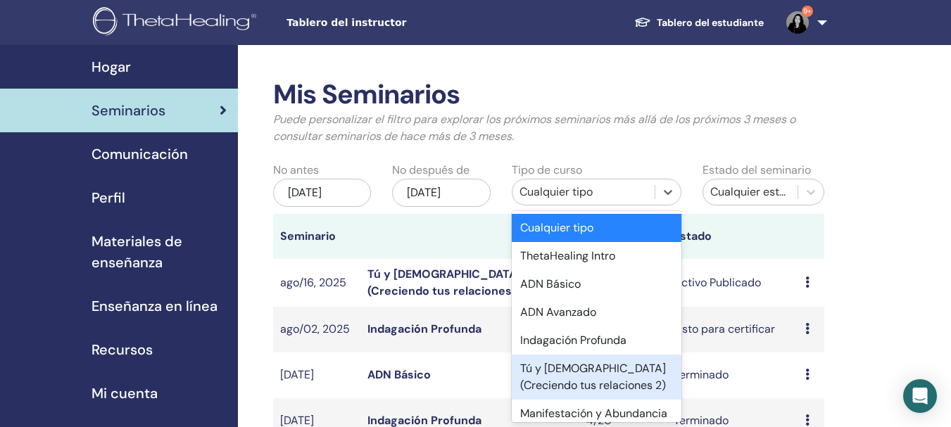
click at [561, 376] on div "Tú y [DEMOGRAPHIC_DATA] (Creciendo tus relaciones 2)" at bounding box center [597, 377] width 170 height 45
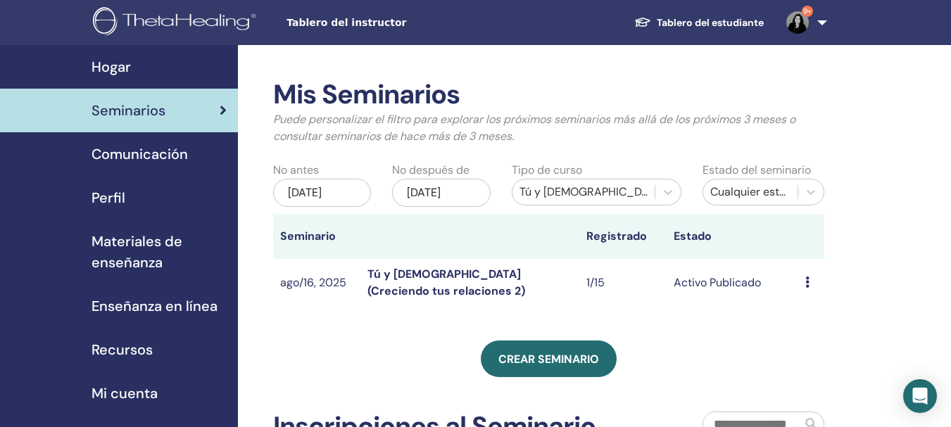
click at [303, 195] on div "[DATE]" at bounding box center [322, 193] width 98 height 28
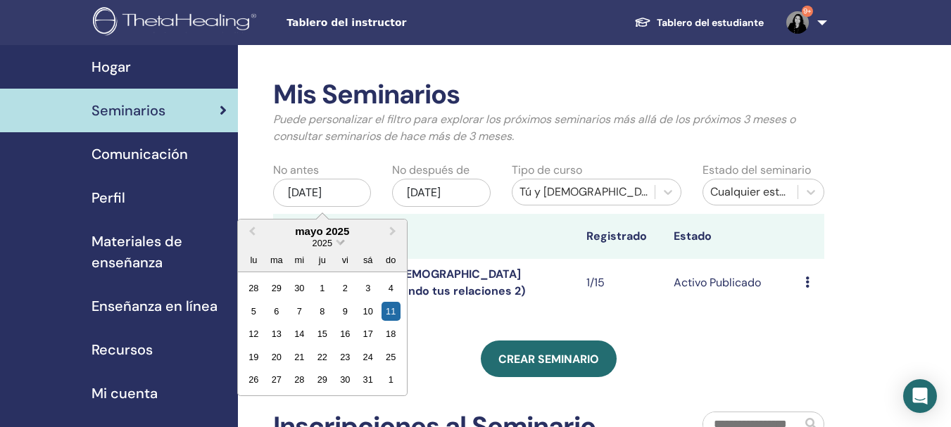
click at [337, 243] on span "Choose Date" at bounding box center [340, 240] width 9 height 9
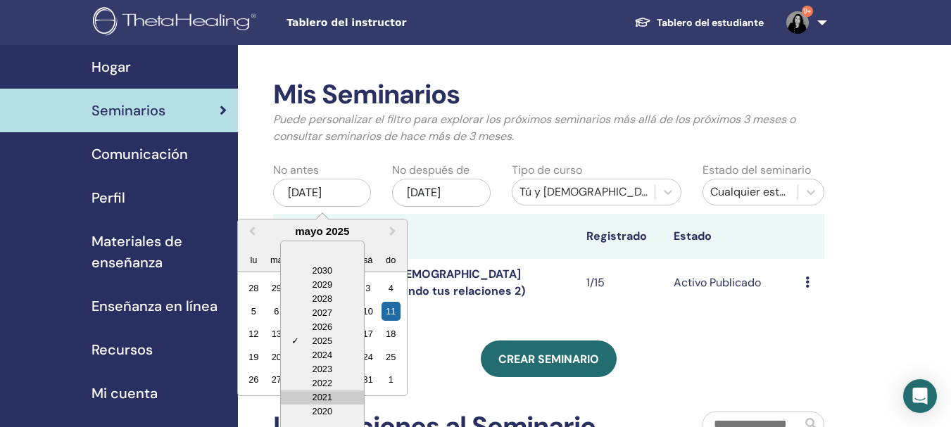
click at [328, 400] on div "2021" at bounding box center [322, 398] width 83 height 14
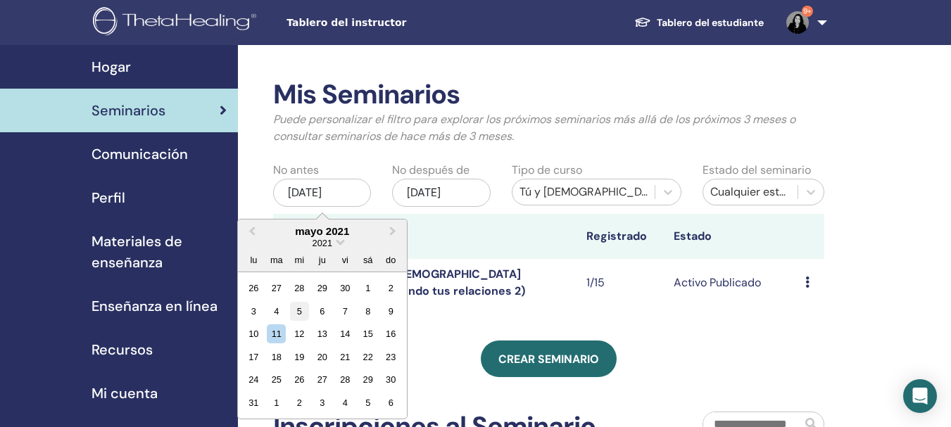
click at [299, 310] on div "5" at bounding box center [299, 311] width 19 height 19
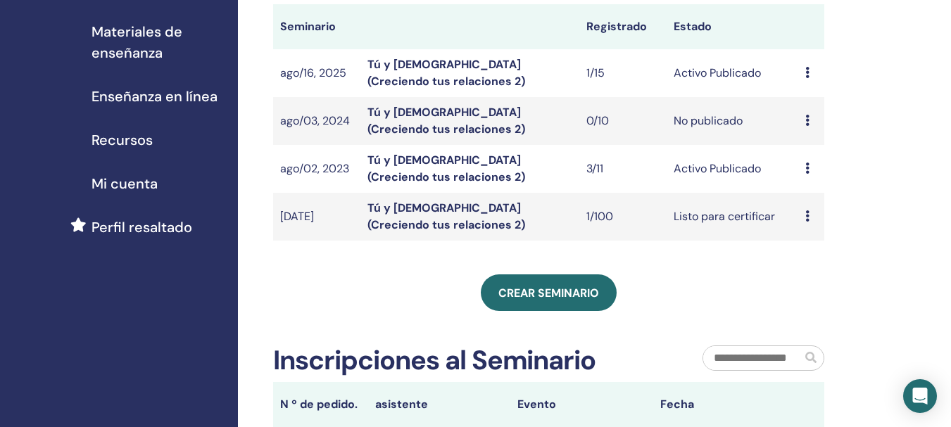
scroll to position [196, 0]
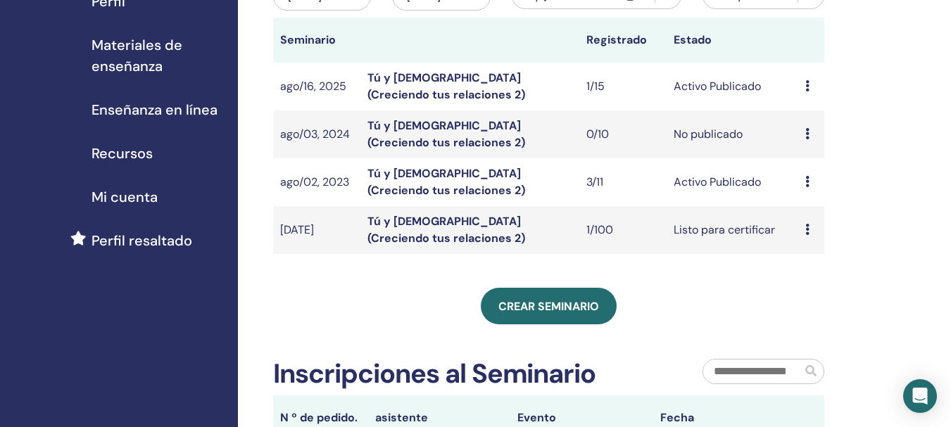
click at [467, 233] on link "Tú y [DEMOGRAPHIC_DATA] (Creciendo tus relaciones 2)" at bounding box center [446, 230] width 158 height 32
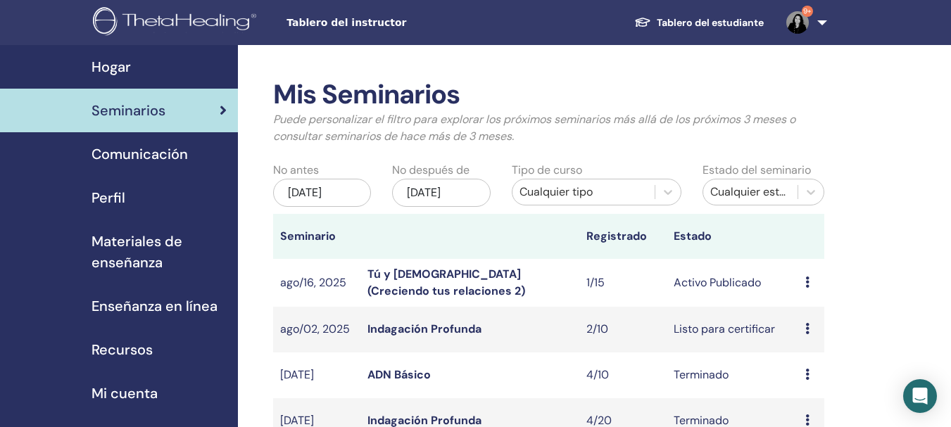
click at [593, 189] on div "Cualquier tipo" at bounding box center [583, 192] width 128 height 17
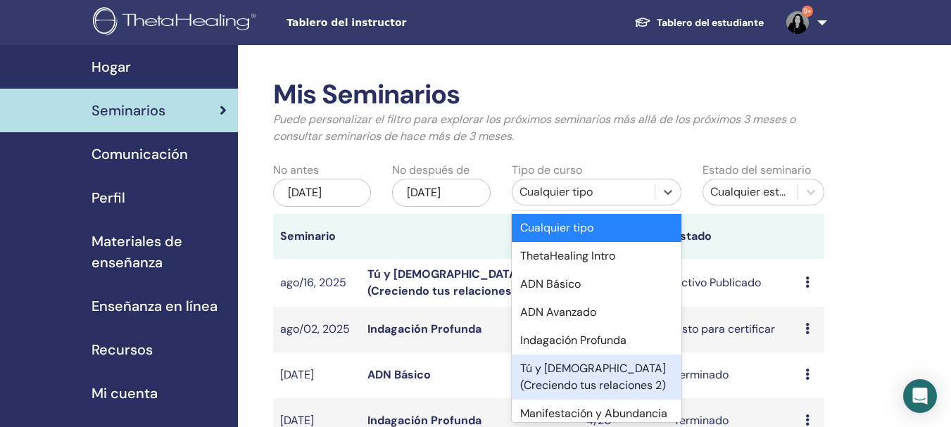
click at [542, 380] on div "Tú y Dios (Creciendo tus relaciones 2)" at bounding box center [597, 377] width 170 height 45
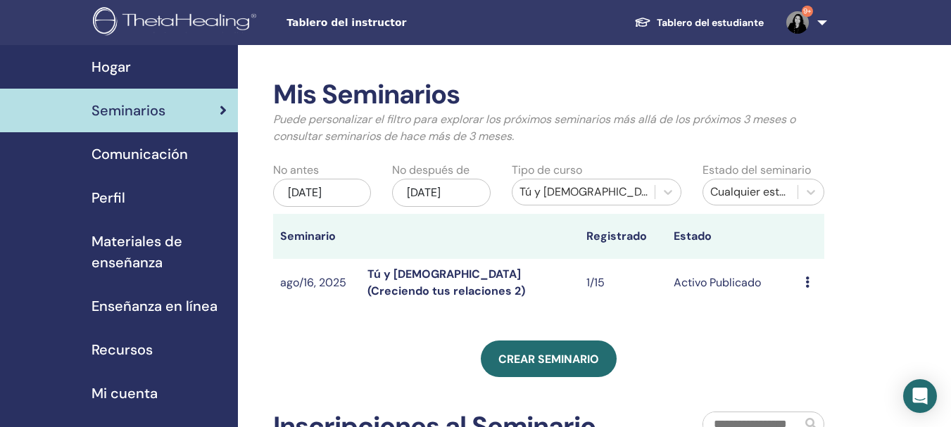
click at [319, 195] on div "may/11, 2025" at bounding box center [322, 193] width 98 height 28
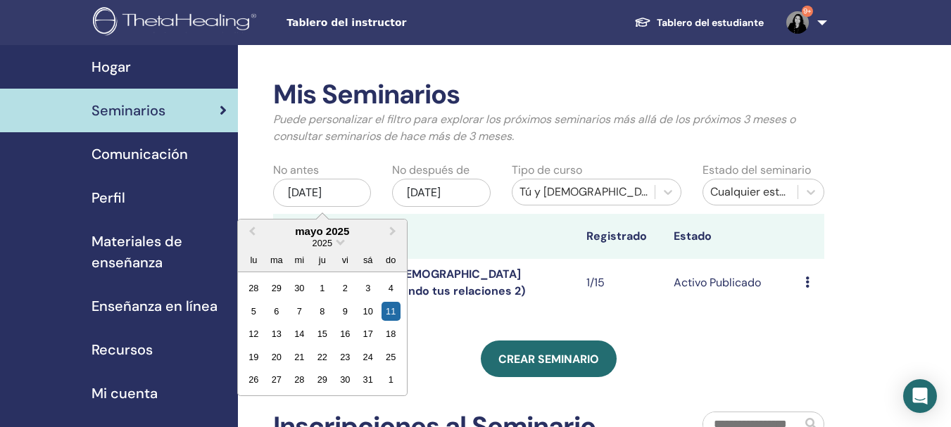
click at [334, 238] on div "2025" at bounding box center [322, 243] width 169 height 12
click at [338, 244] on span "Choose Date" at bounding box center [340, 240] width 9 height 9
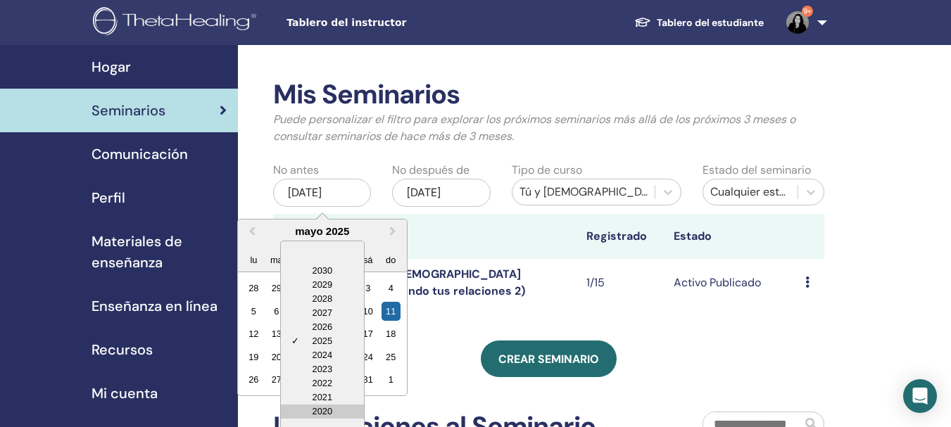
click at [329, 415] on div "2020" at bounding box center [322, 412] width 83 height 14
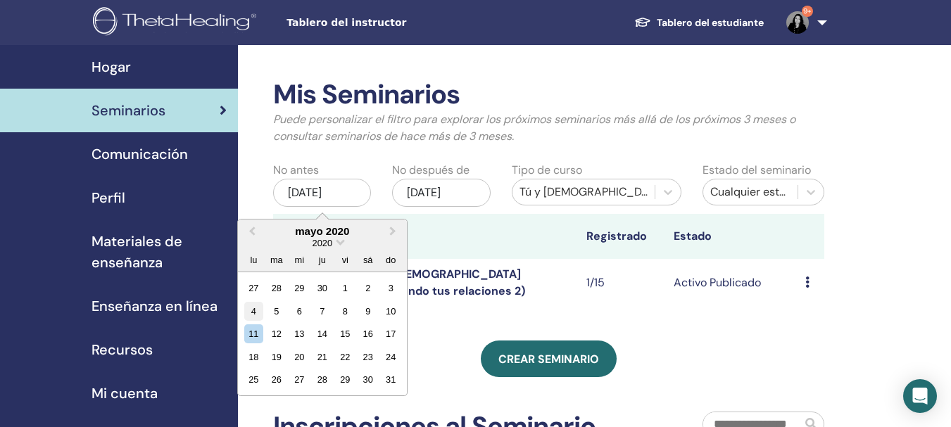
click at [256, 312] on div "4" at bounding box center [253, 311] width 19 height 19
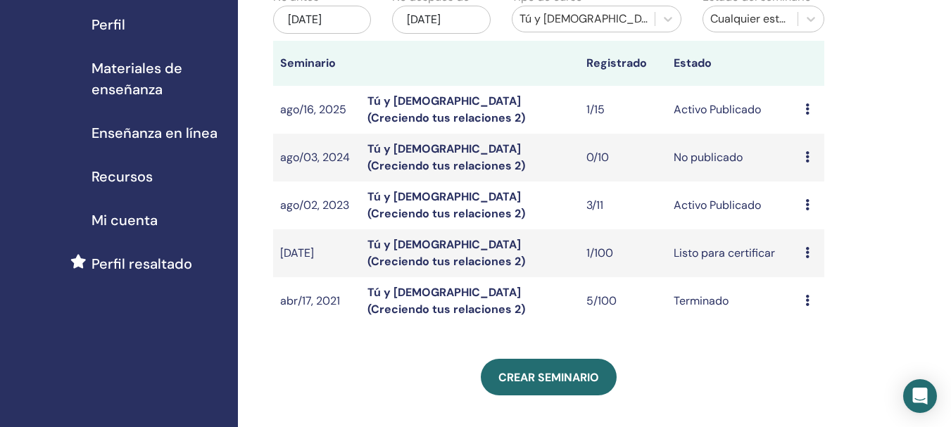
scroll to position [166, 0]
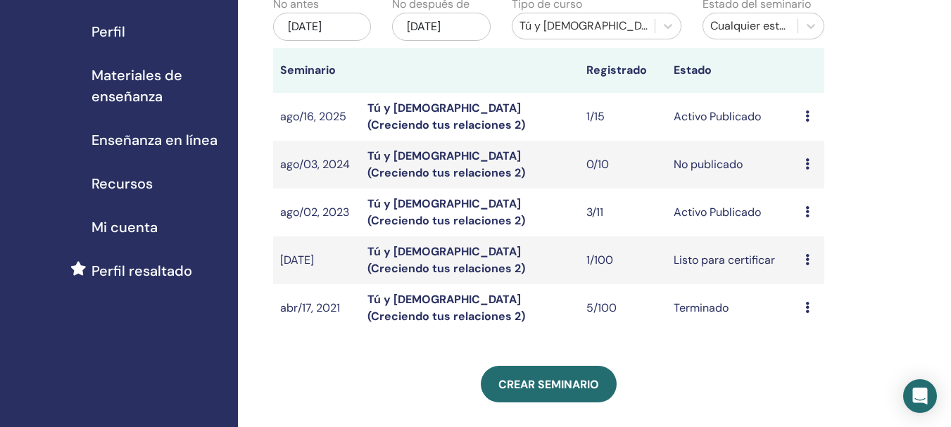
click at [429, 217] on link "Tú y [DEMOGRAPHIC_DATA] (Creciendo tus relaciones 2)" at bounding box center [446, 212] width 158 height 32
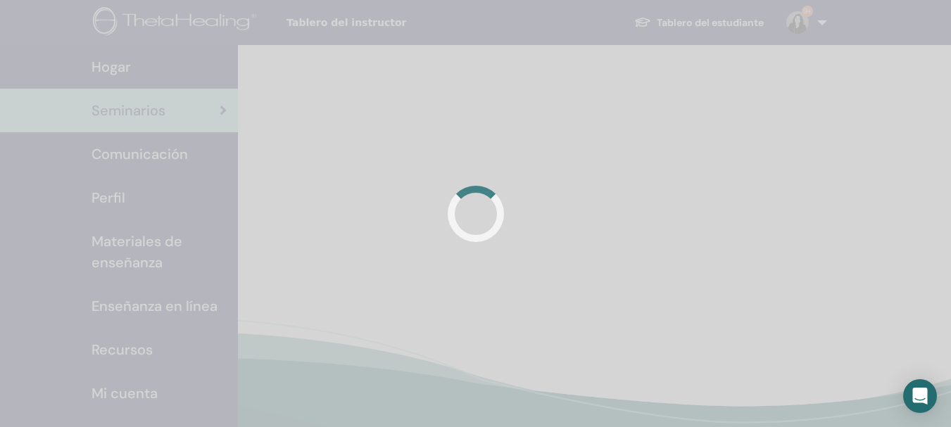
scroll to position [166, 0]
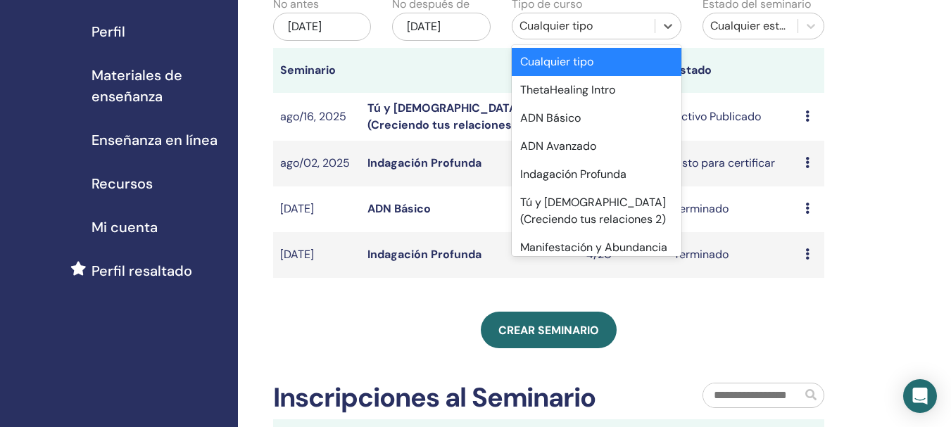
click at [557, 23] on div "Cualquier tipo" at bounding box center [583, 26] width 128 height 17
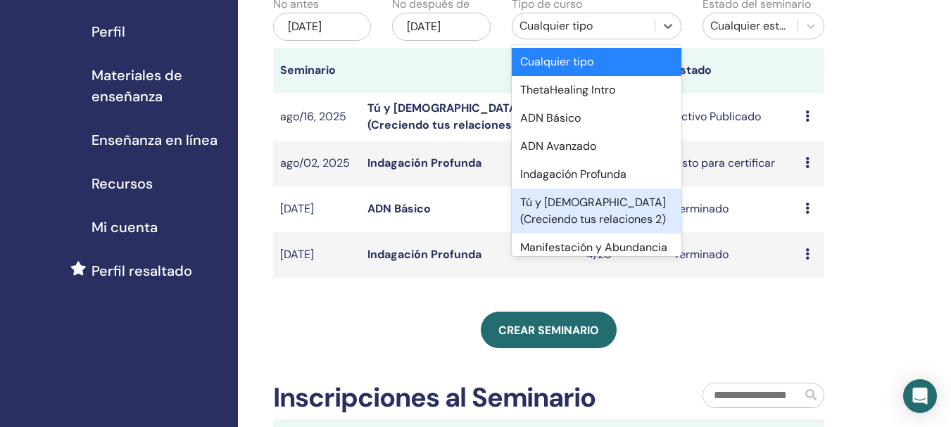
click at [538, 208] on div "Tú y [DEMOGRAPHIC_DATA] (Creciendo tus relaciones 2)" at bounding box center [597, 211] width 170 height 45
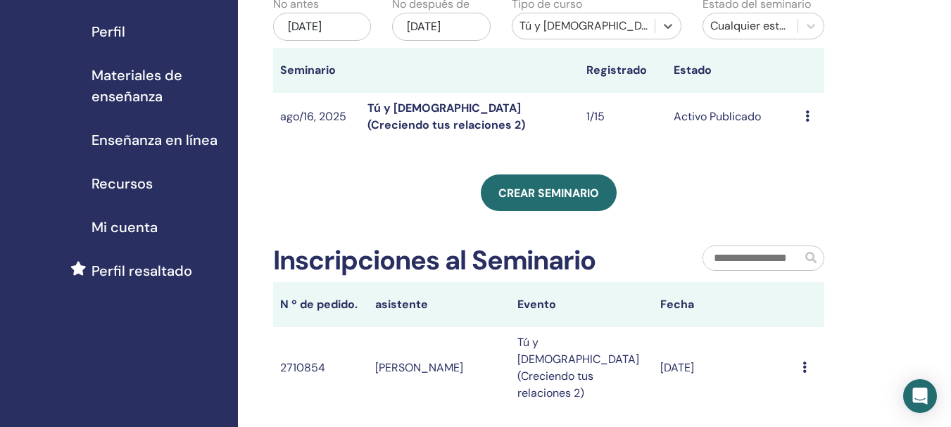
scroll to position [0, 0]
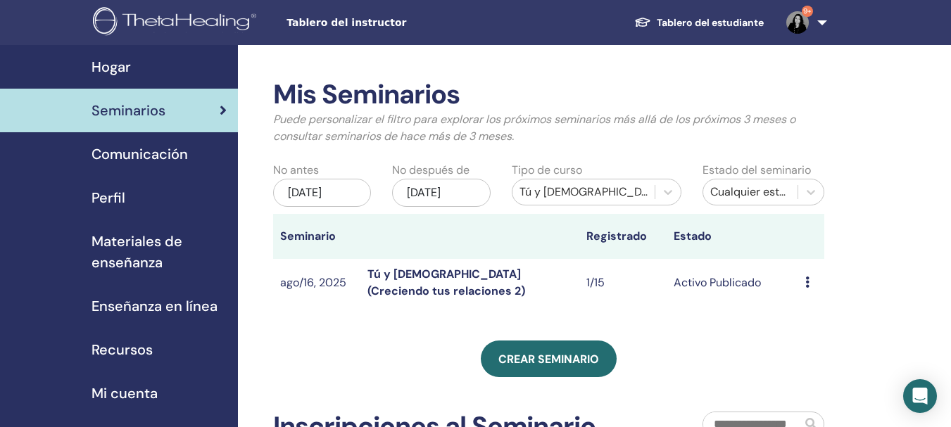
click at [291, 182] on div "[DATE]" at bounding box center [322, 193] width 98 height 28
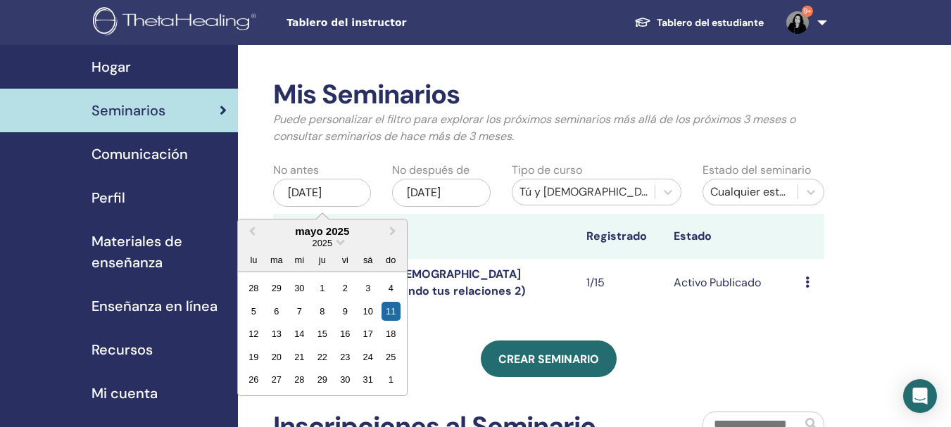
click at [336, 238] on div "2025" at bounding box center [322, 243] width 169 height 12
click at [322, 249] on div "lu ma [PERSON_NAME] vi sá do" at bounding box center [322, 260] width 169 height 23
click at [323, 248] on span "2025" at bounding box center [322, 243] width 20 height 11
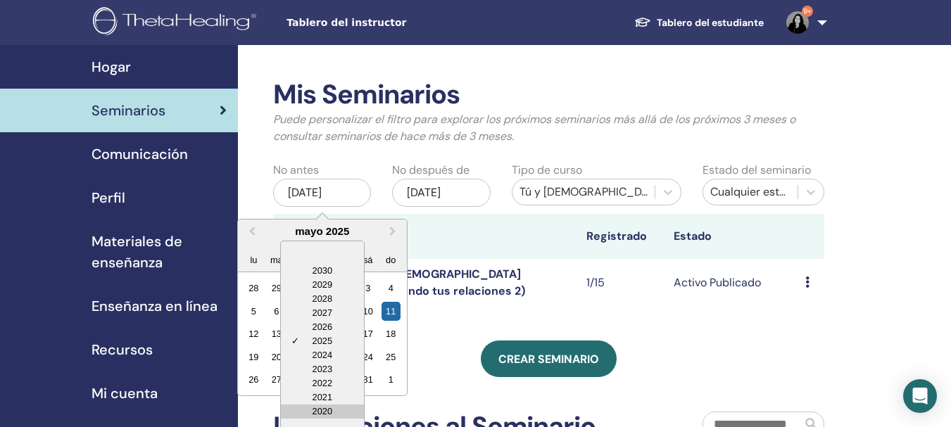
click at [302, 408] on div "2020" at bounding box center [322, 412] width 83 height 14
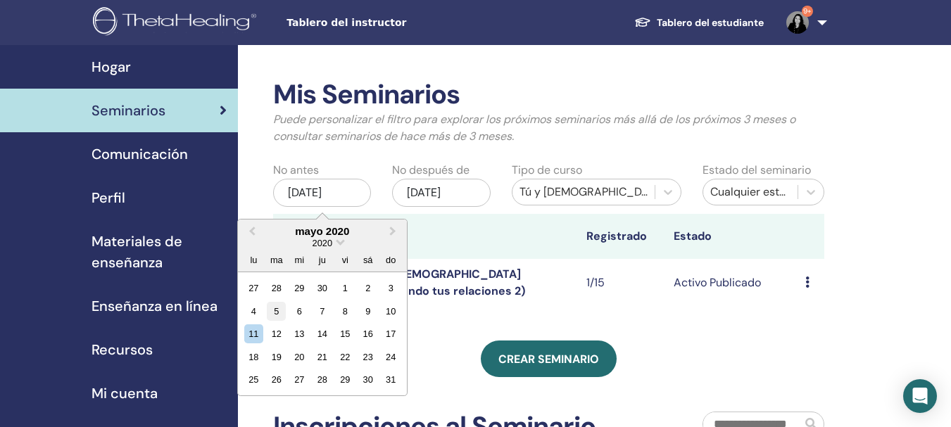
click at [274, 315] on div "5" at bounding box center [276, 311] width 19 height 19
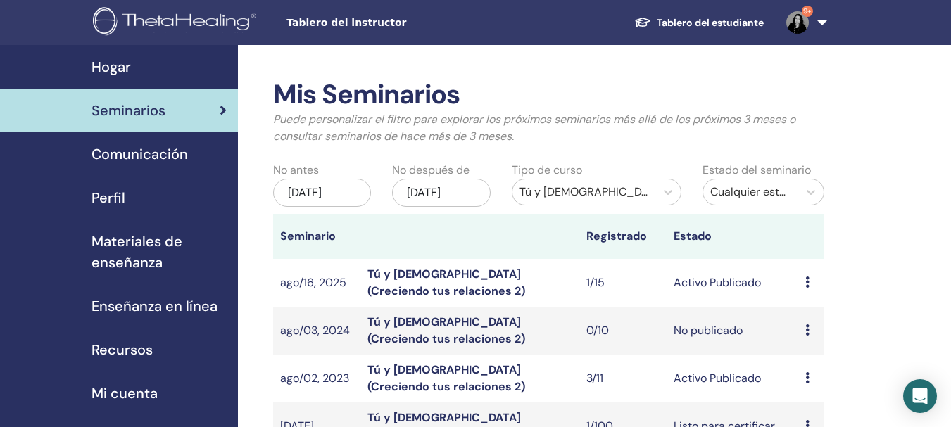
click at [398, 293] on link "Tú y Dios (Creciendo tus relaciones 2)" at bounding box center [446, 283] width 158 height 32
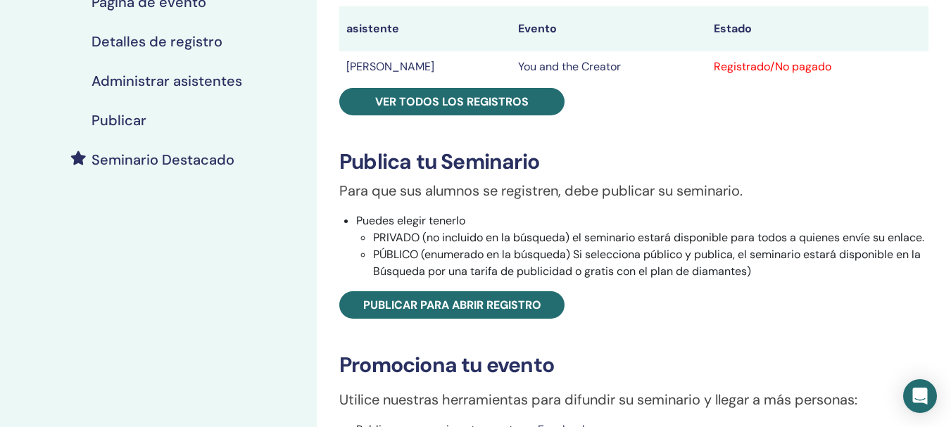
scroll to position [266, 0]
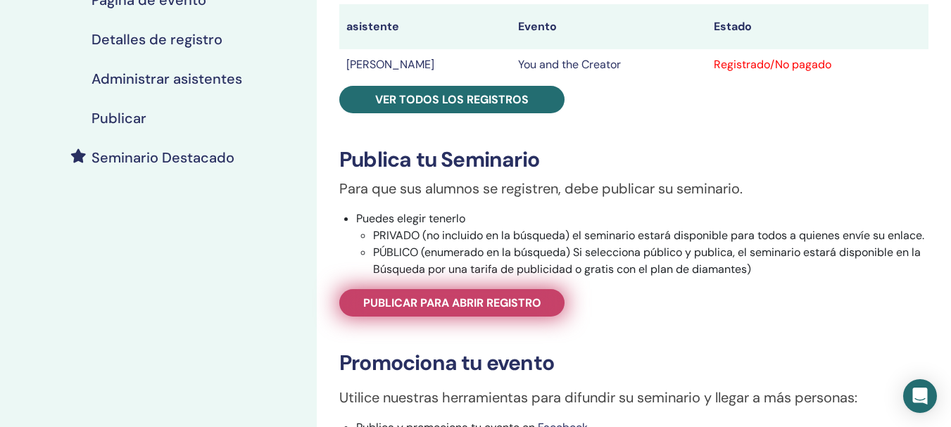
click at [464, 307] on span "Publicar para abrir registro" at bounding box center [452, 303] width 178 height 15
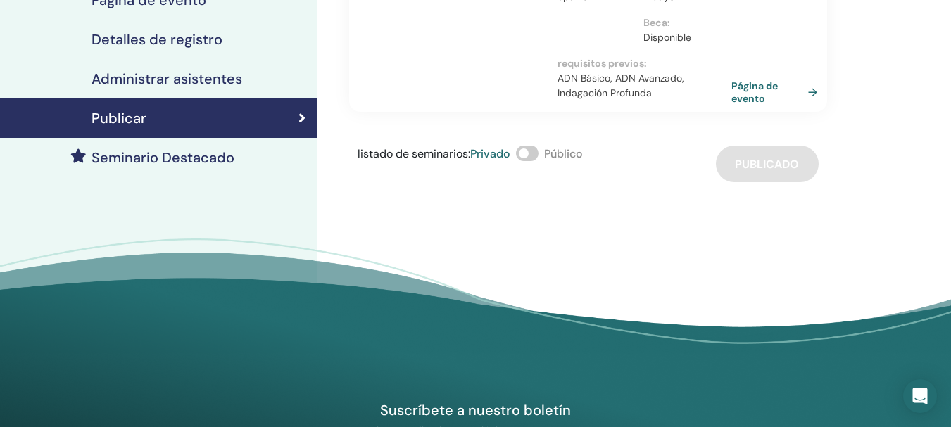
click at [761, 95] on link "Página de evento" at bounding box center [776, 92] width 91 height 25
